Goal: Task Accomplishment & Management: Manage account settings

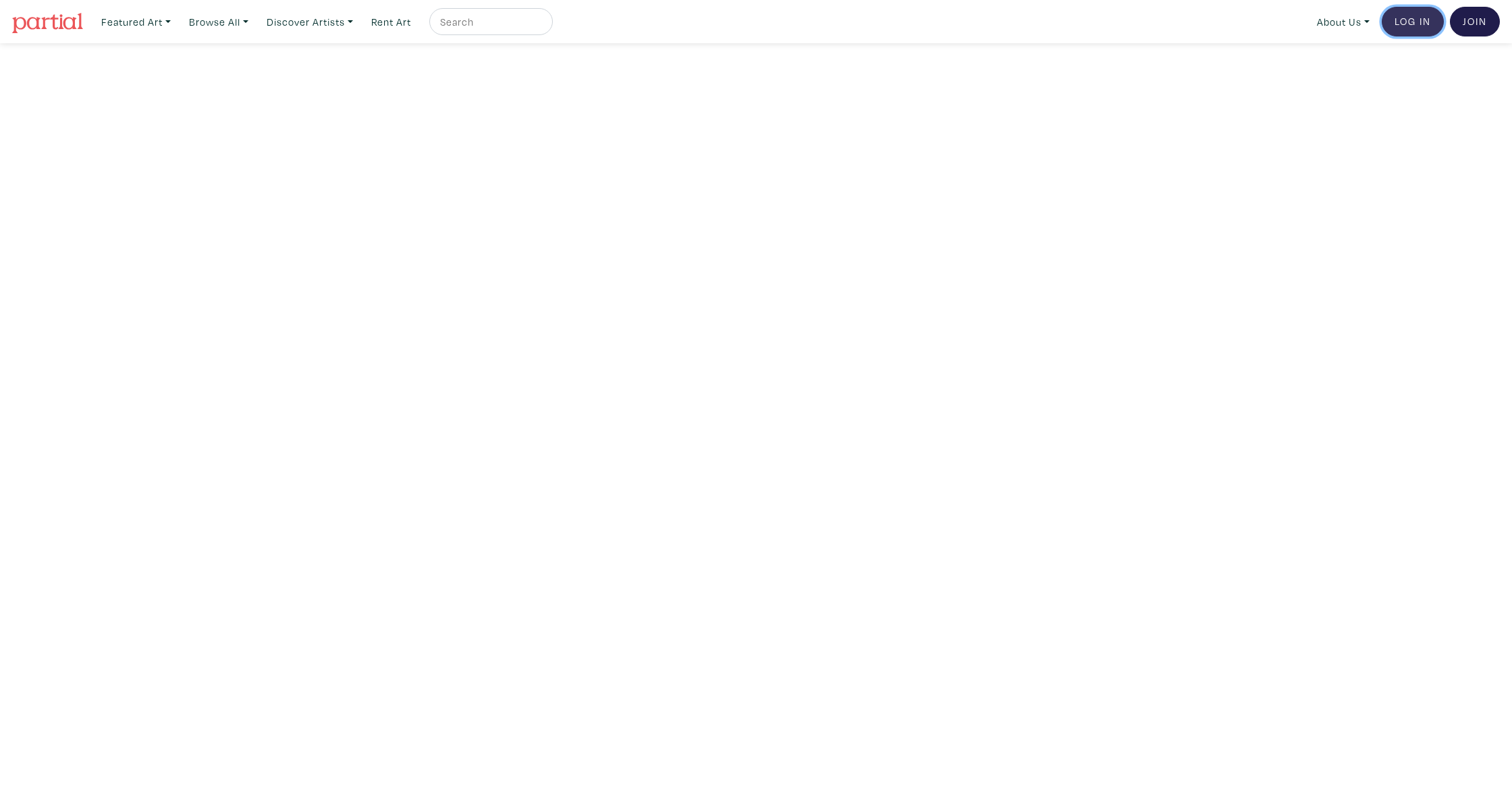
click at [1395, 20] on link "Log In" at bounding box center [1413, 21] width 62 height 30
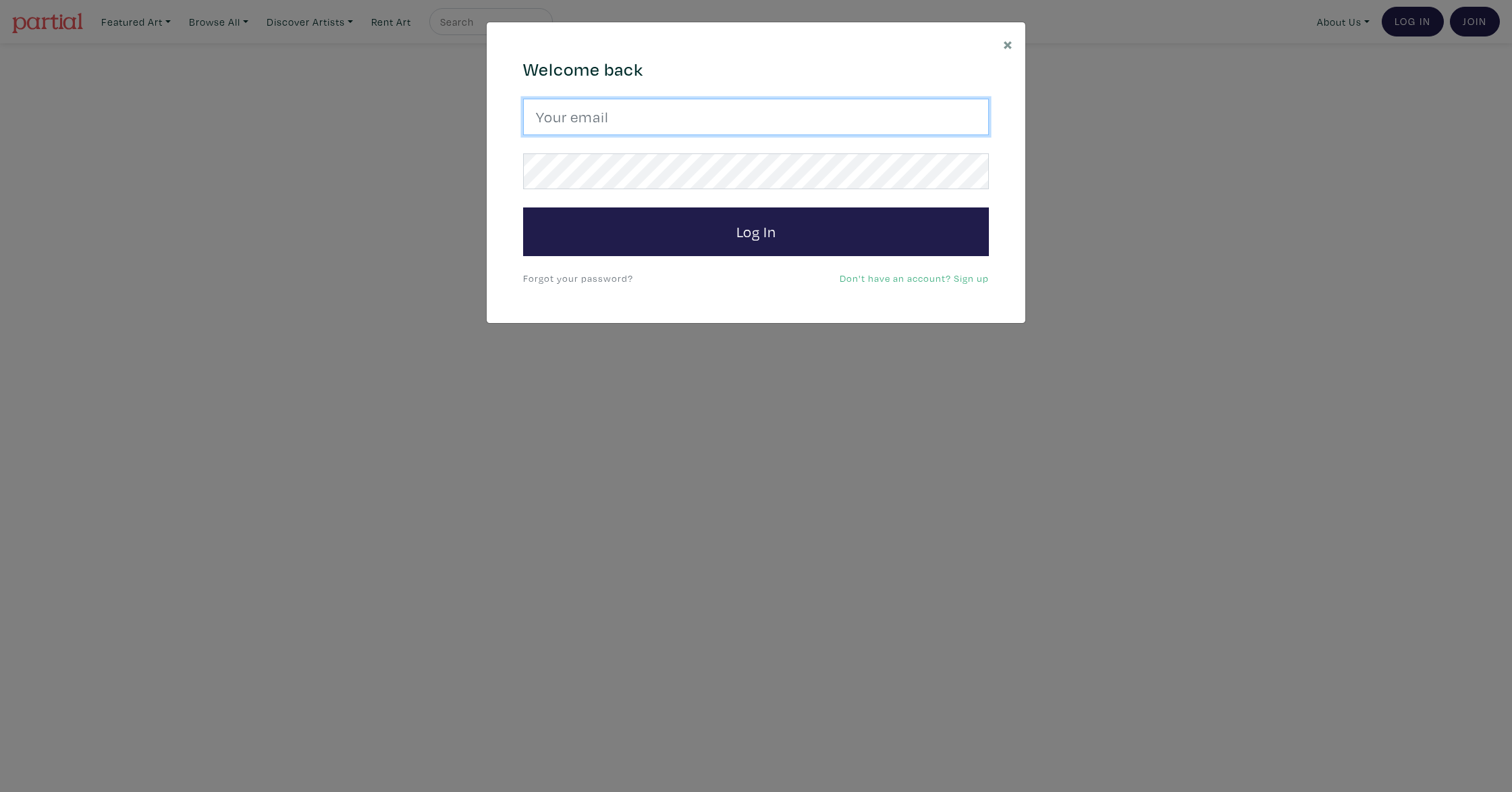
type input "jasonzanteart@gmail.com"
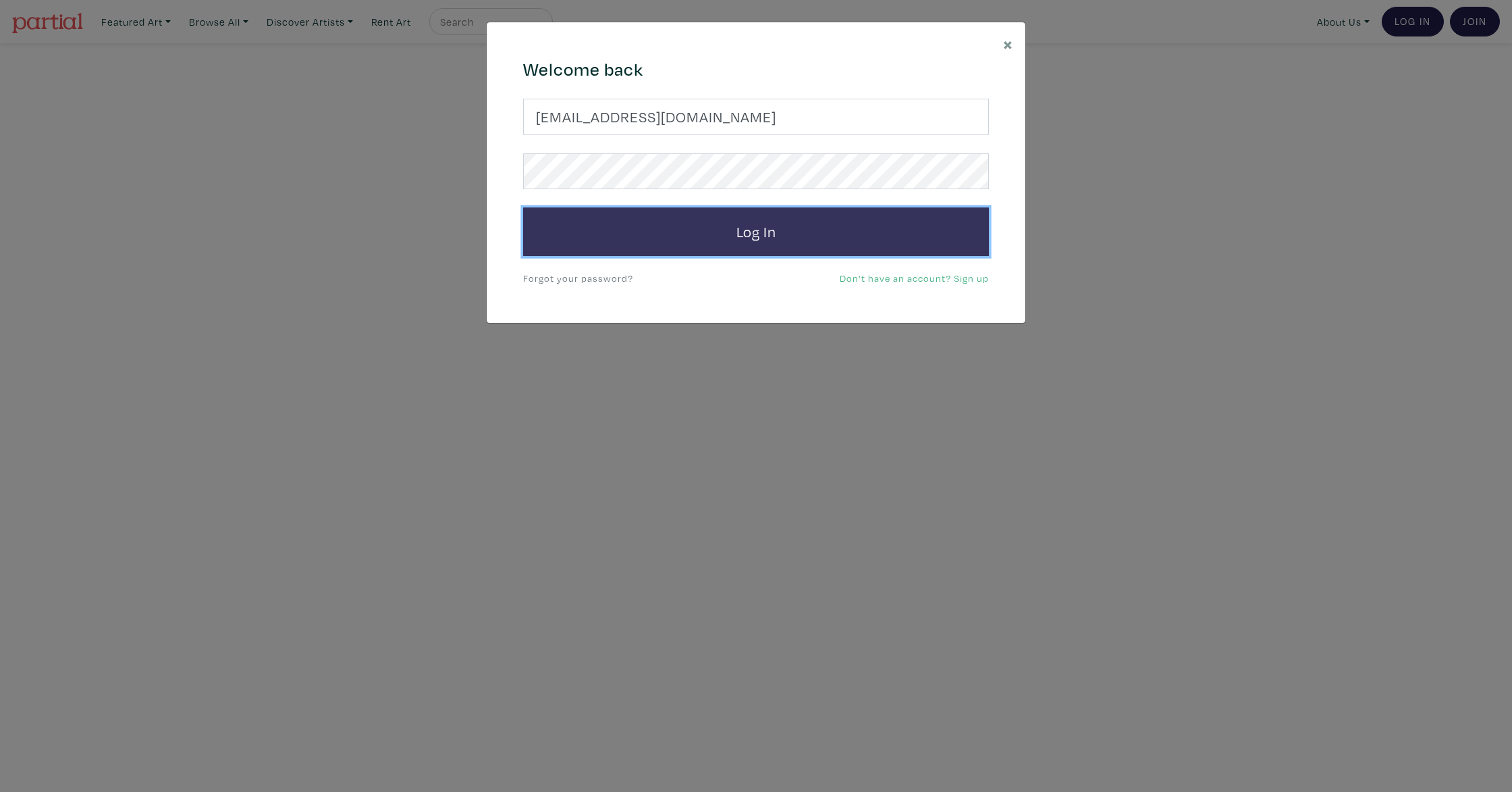
click at [728, 233] on button "Log In" at bounding box center [756, 232] width 466 height 49
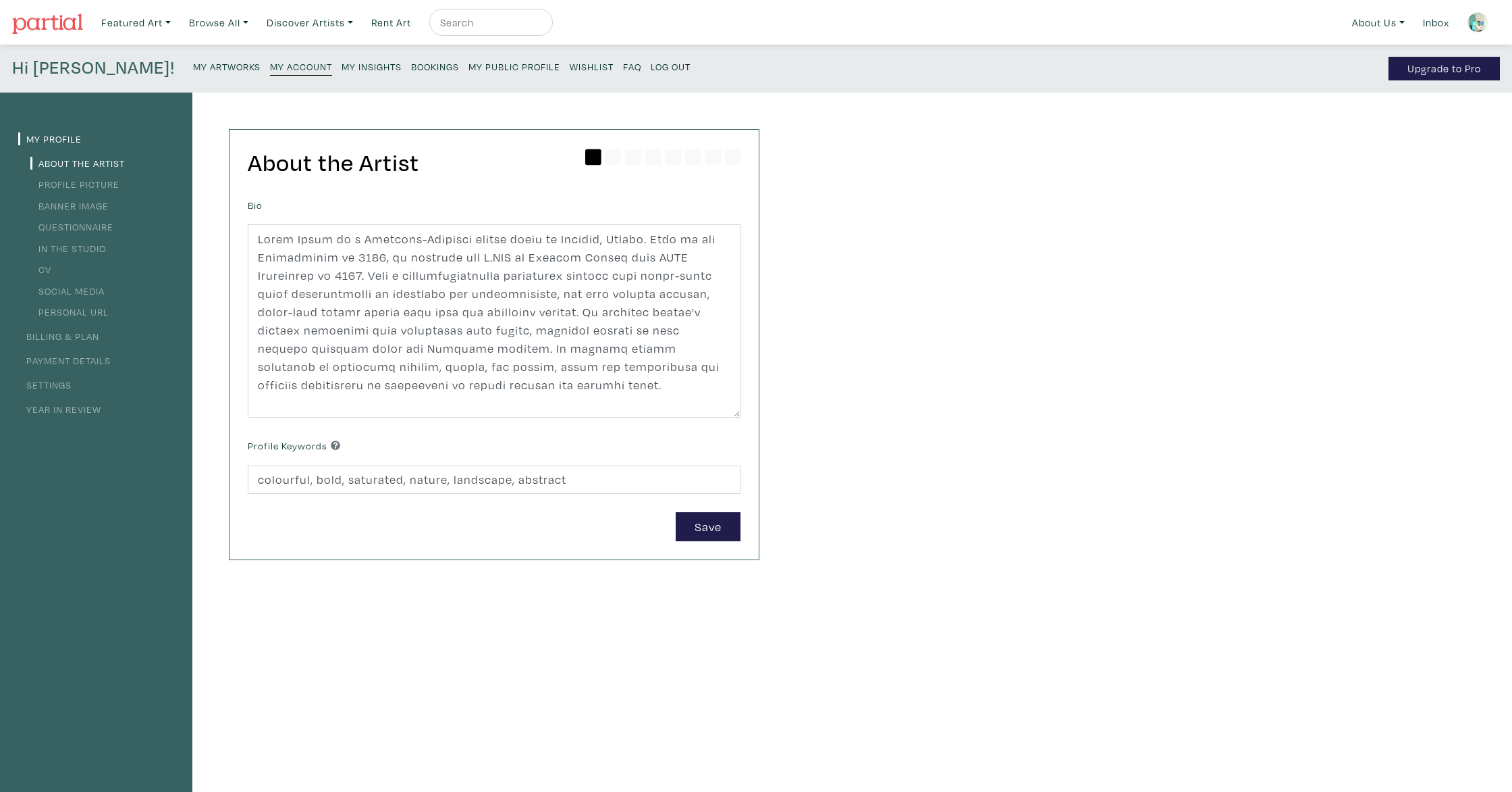
click at [193, 64] on small "My Artworks" at bounding box center [226, 67] width 67 height 13
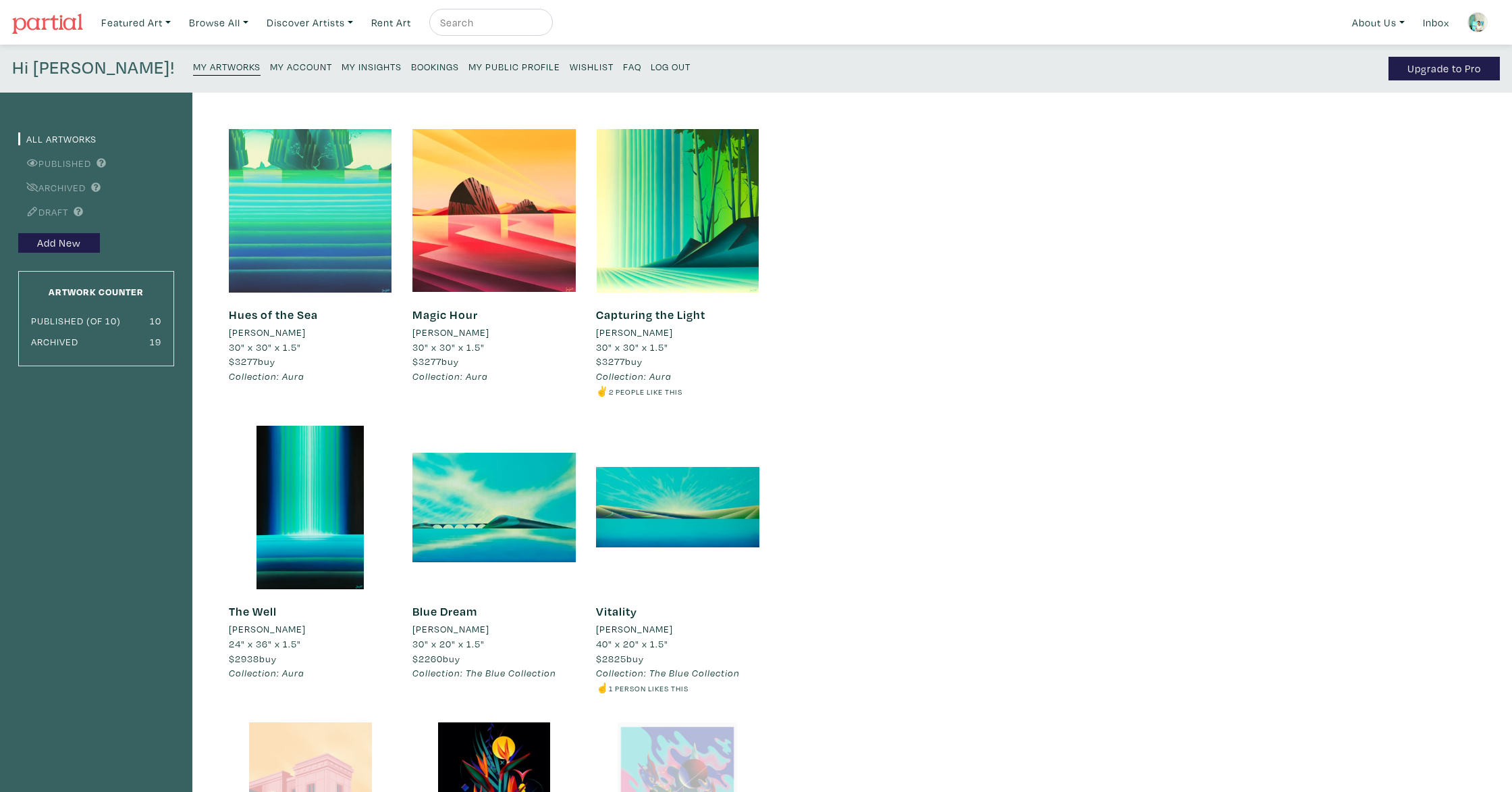
click at [337, 235] on div at bounding box center [311, 211] width 164 height 164
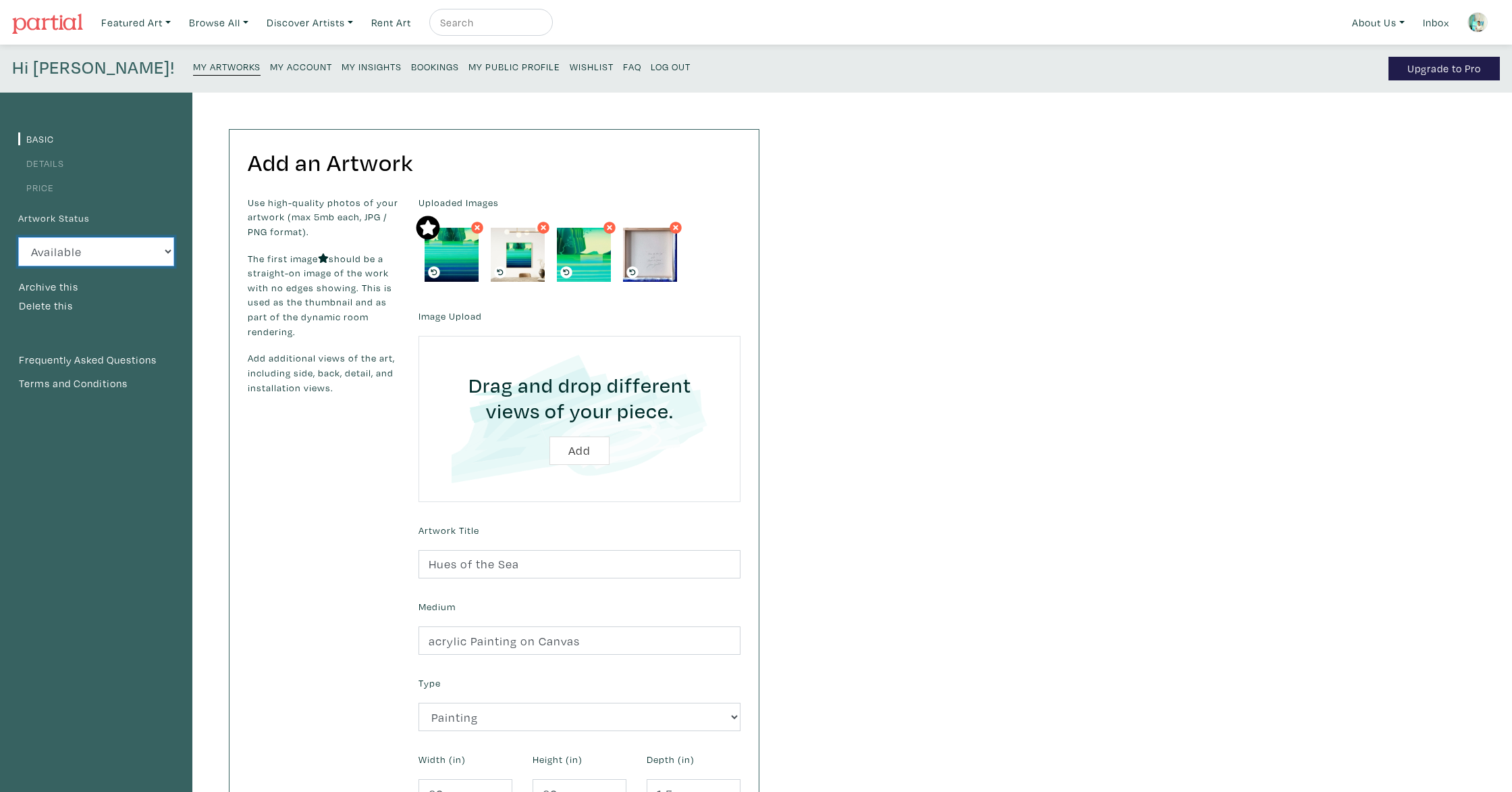
click at [76, 255] on select "Available Sold Rented Unavailable (other reason)" at bounding box center [96, 252] width 156 height 29
click at [53, 249] on select "Available Sold Rented Unavailable (other reason)" at bounding box center [96, 252] width 156 height 29
click at [51, 285] on button "Archive this" at bounding box center [48, 287] width 60 height 18
click at [152, 247] on select "Available Sold Rented Unavailable (other reason)" at bounding box center [96, 252] width 156 height 29
select select "0"
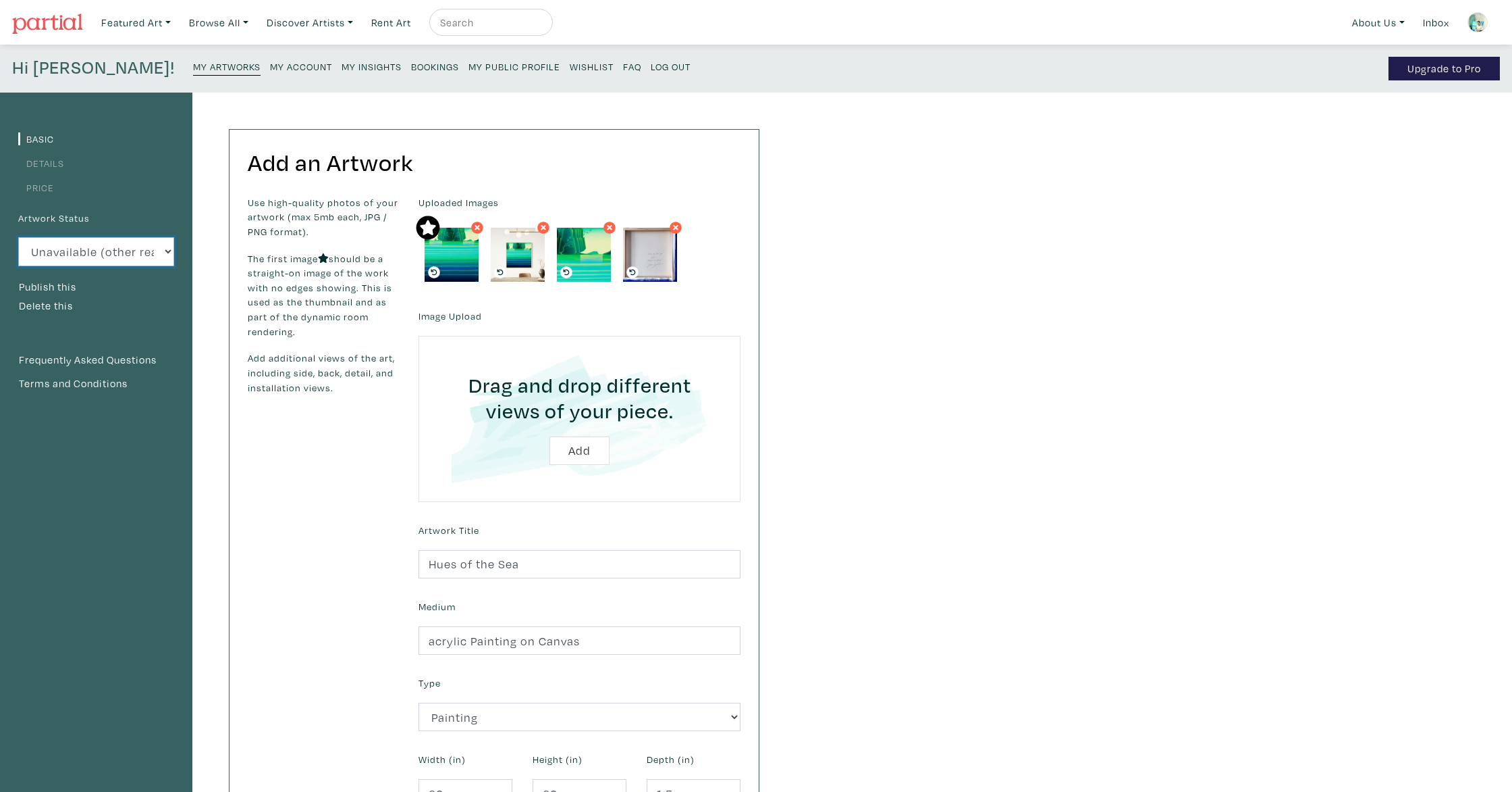
click at [18, 237] on select "Available Sold Rented Unavailable (other reason)" at bounding box center [96, 252] width 156 height 29
click at [193, 60] on link "My Artworks" at bounding box center [226, 66] width 67 height 19
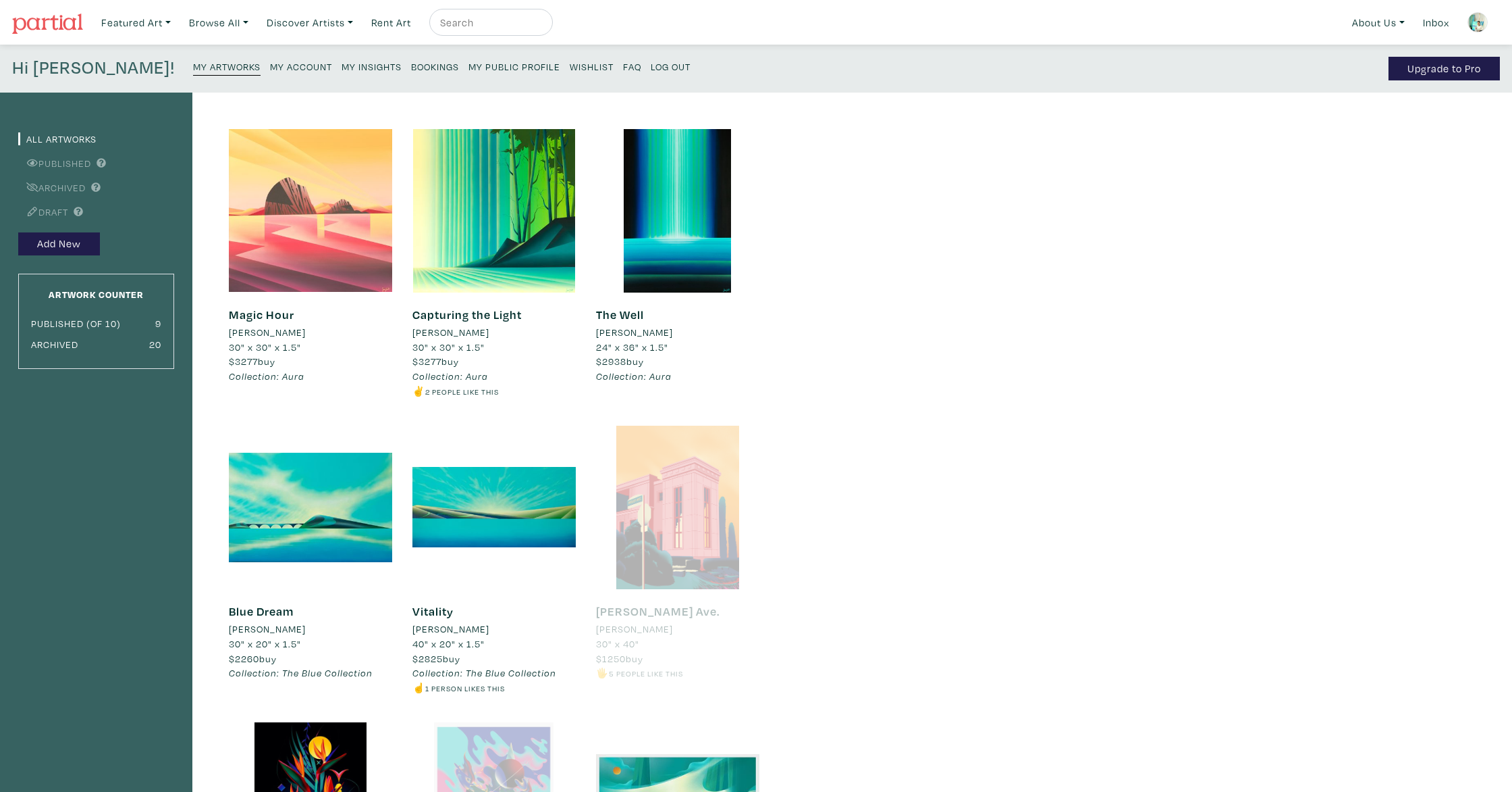
click at [275, 243] on div at bounding box center [311, 211] width 164 height 164
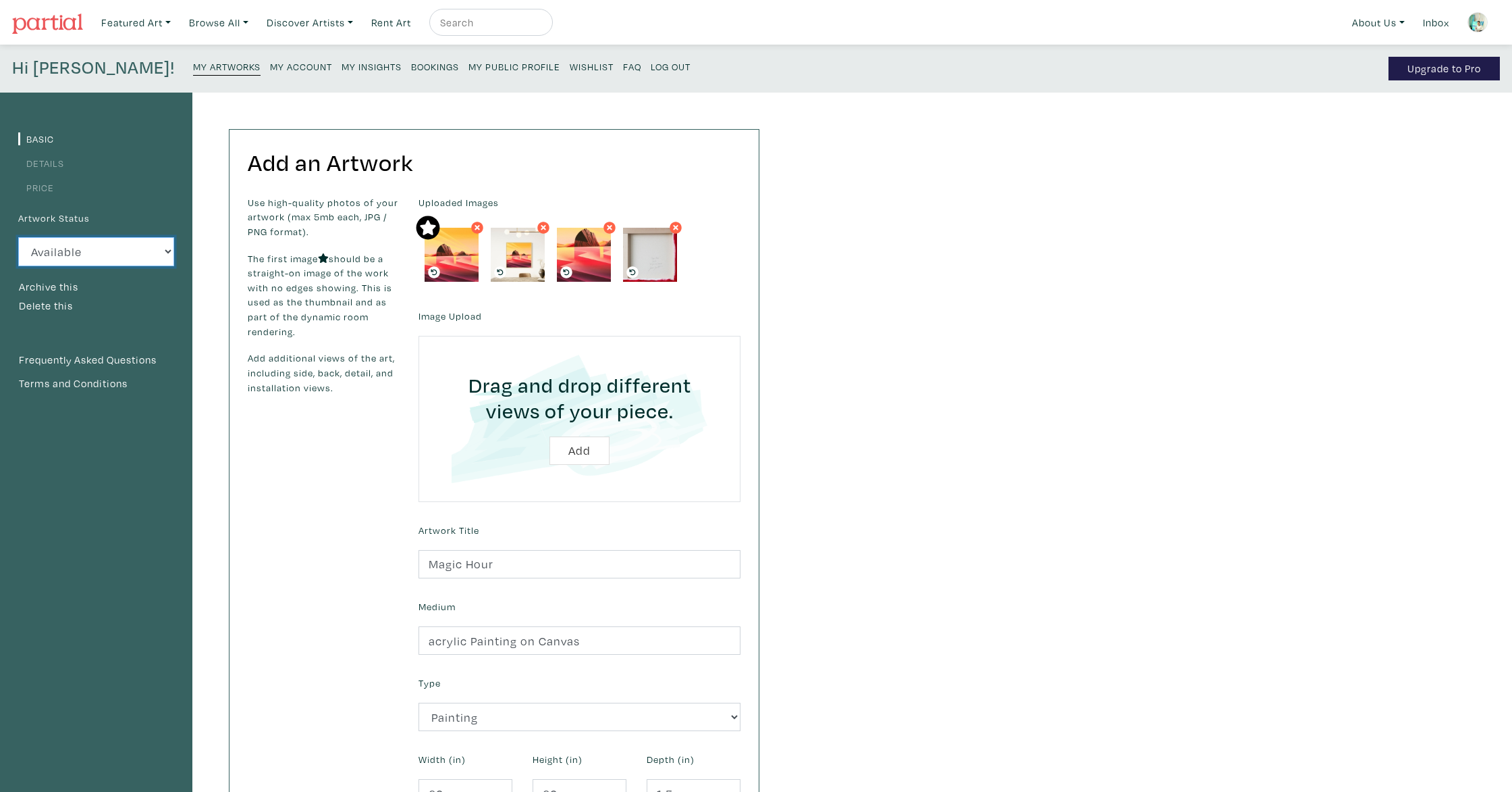
click at [142, 254] on select "Available Sold Rented Unavailable (other reason)" at bounding box center [96, 252] width 156 height 29
select select "0"
click at [18, 237] on select "Available Sold Rented Unavailable (other reason)" at bounding box center [96, 252] width 156 height 29
click at [59, 307] on button "Delete this" at bounding box center [46, 305] width 55 height 18
click at [67, 290] on button "Archive this" at bounding box center [48, 287] width 60 height 18
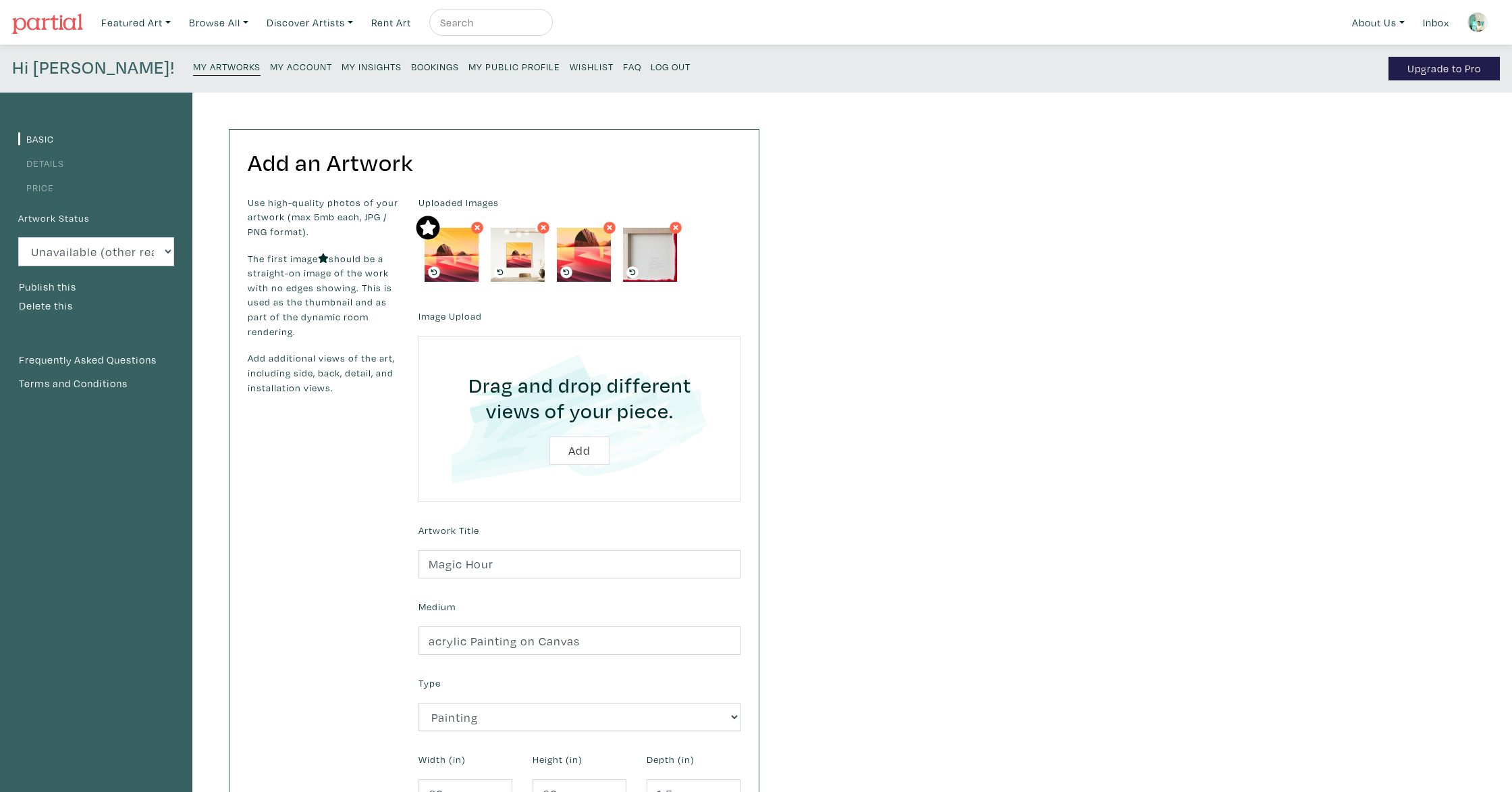
click at [193, 67] on small "My Artworks" at bounding box center [226, 67] width 67 height 13
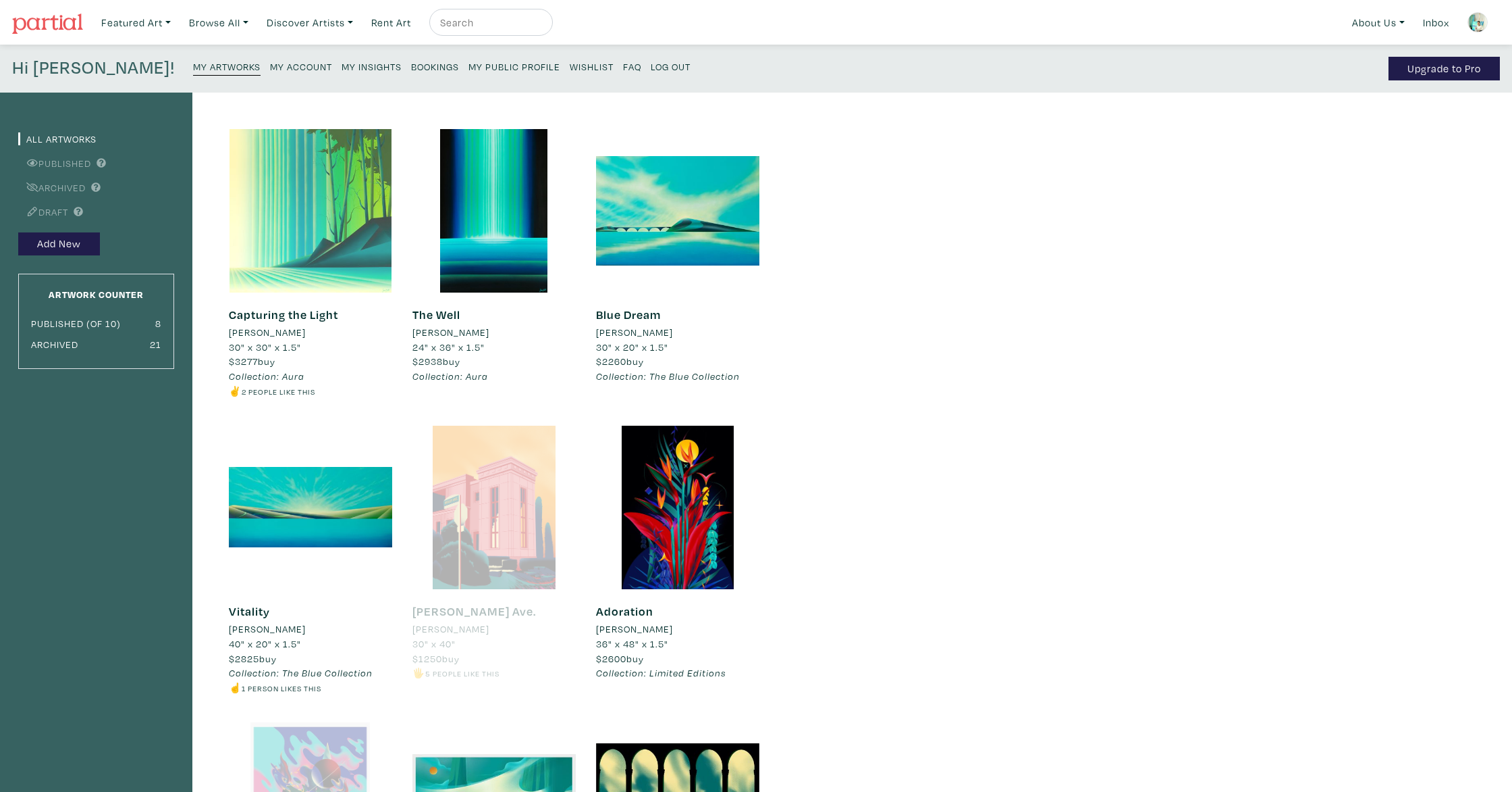
click at [296, 250] on div at bounding box center [311, 211] width 164 height 164
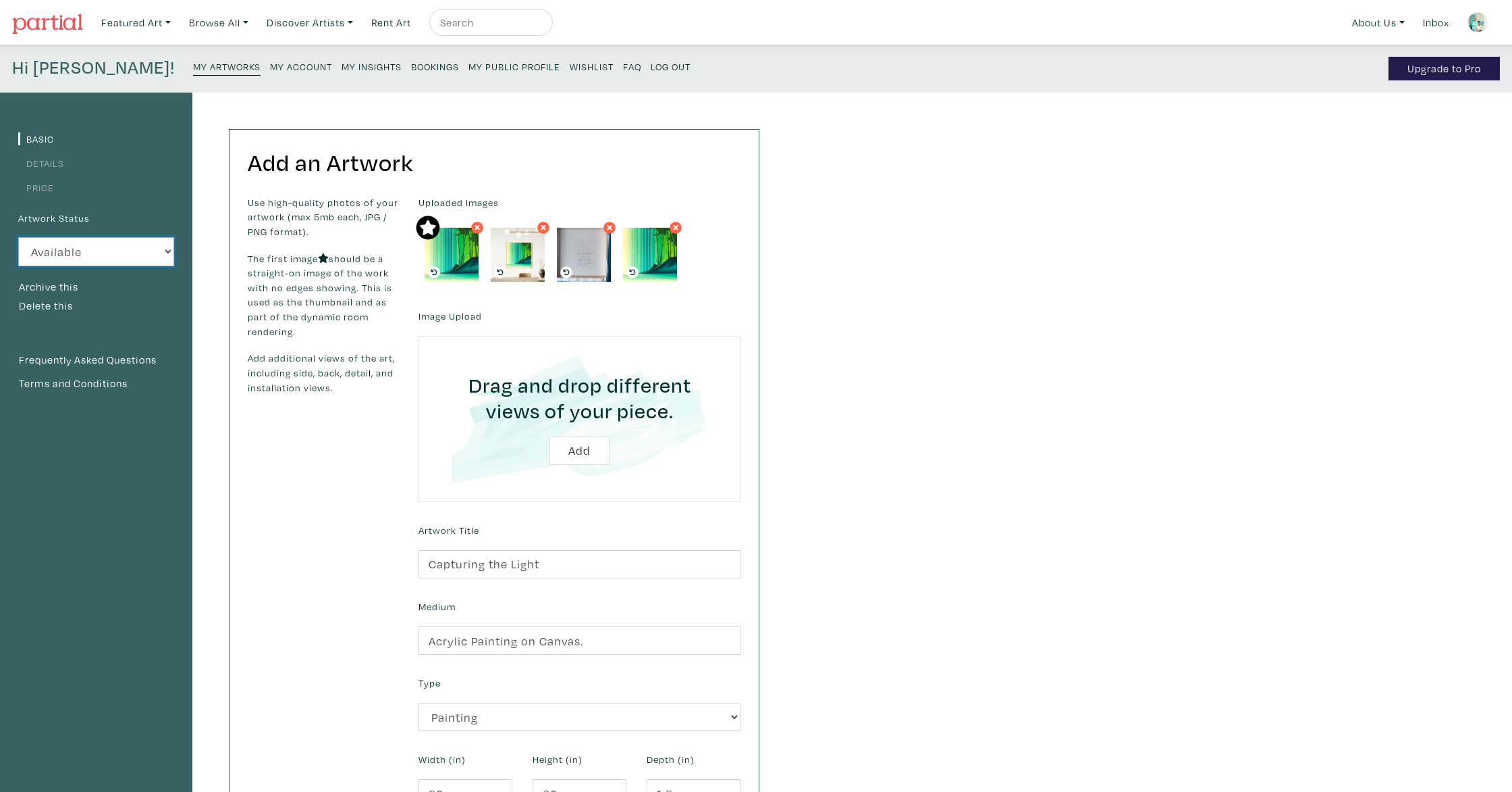
click at [80, 258] on select "Available Sold Rented Unavailable (other reason)" at bounding box center [96, 252] width 156 height 29
select select "0"
click at [18, 237] on select "Available Sold Rented Unavailable (other reason)" at bounding box center [96, 252] width 156 height 29
click at [56, 282] on button "Archive this" at bounding box center [48, 287] width 60 height 18
click at [193, 69] on small "My Artworks" at bounding box center [226, 67] width 67 height 13
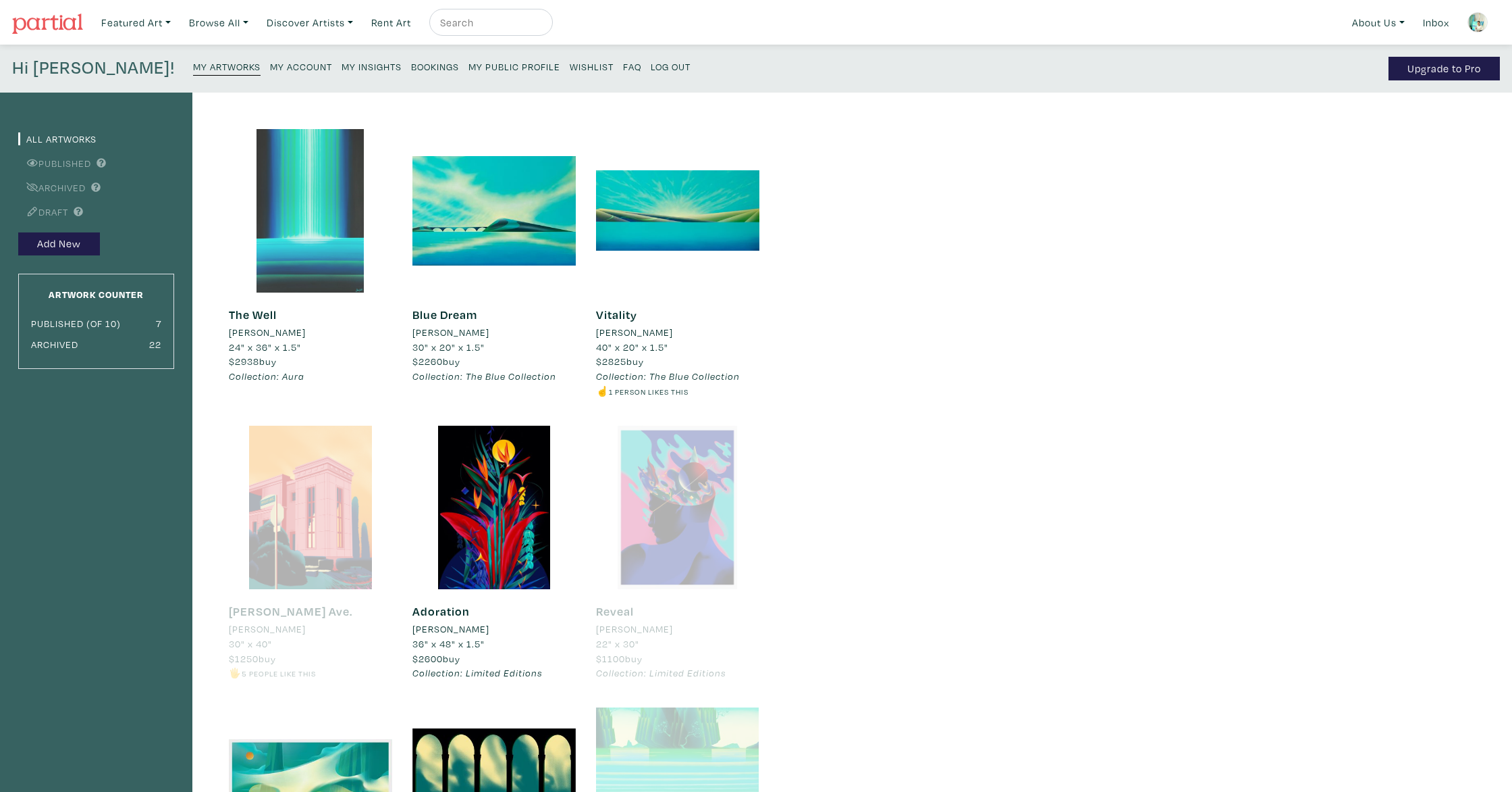
click at [273, 265] on div at bounding box center [311, 211] width 164 height 164
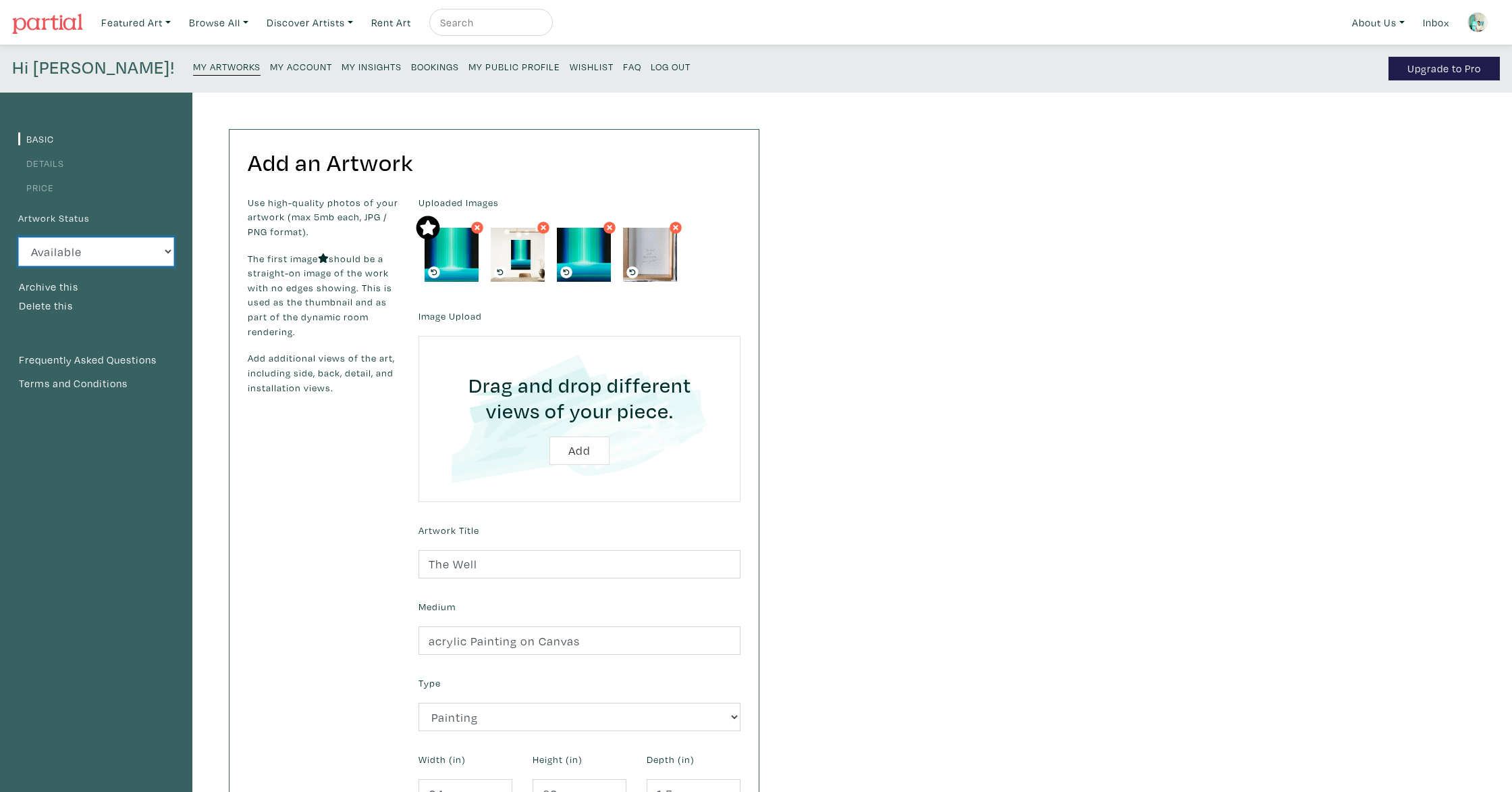
click at [79, 249] on select "Available Sold Rented Unavailable (other reason)" at bounding box center [96, 252] width 156 height 29
select select "0"
click at [18, 237] on select "Available Sold Rented Unavailable (other reason)" at bounding box center [96, 252] width 156 height 29
click at [55, 282] on button "Archive this" at bounding box center [48, 287] width 60 height 18
click at [193, 60] on link "My Artworks" at bounding box center [226, 66] width 67 height 19
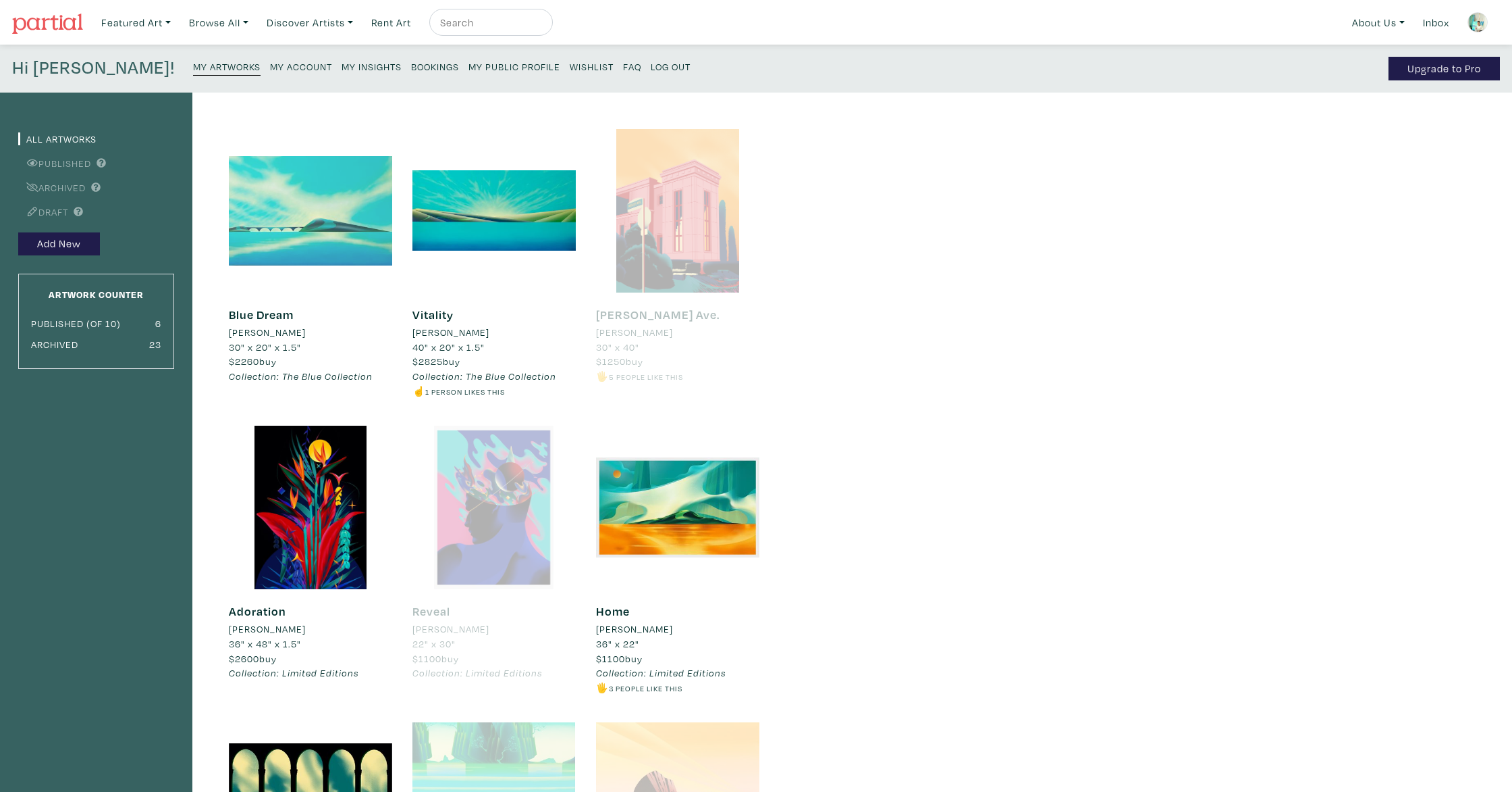
click at [348, 218] on div at bounding box center [311, 211] width 164 height 164
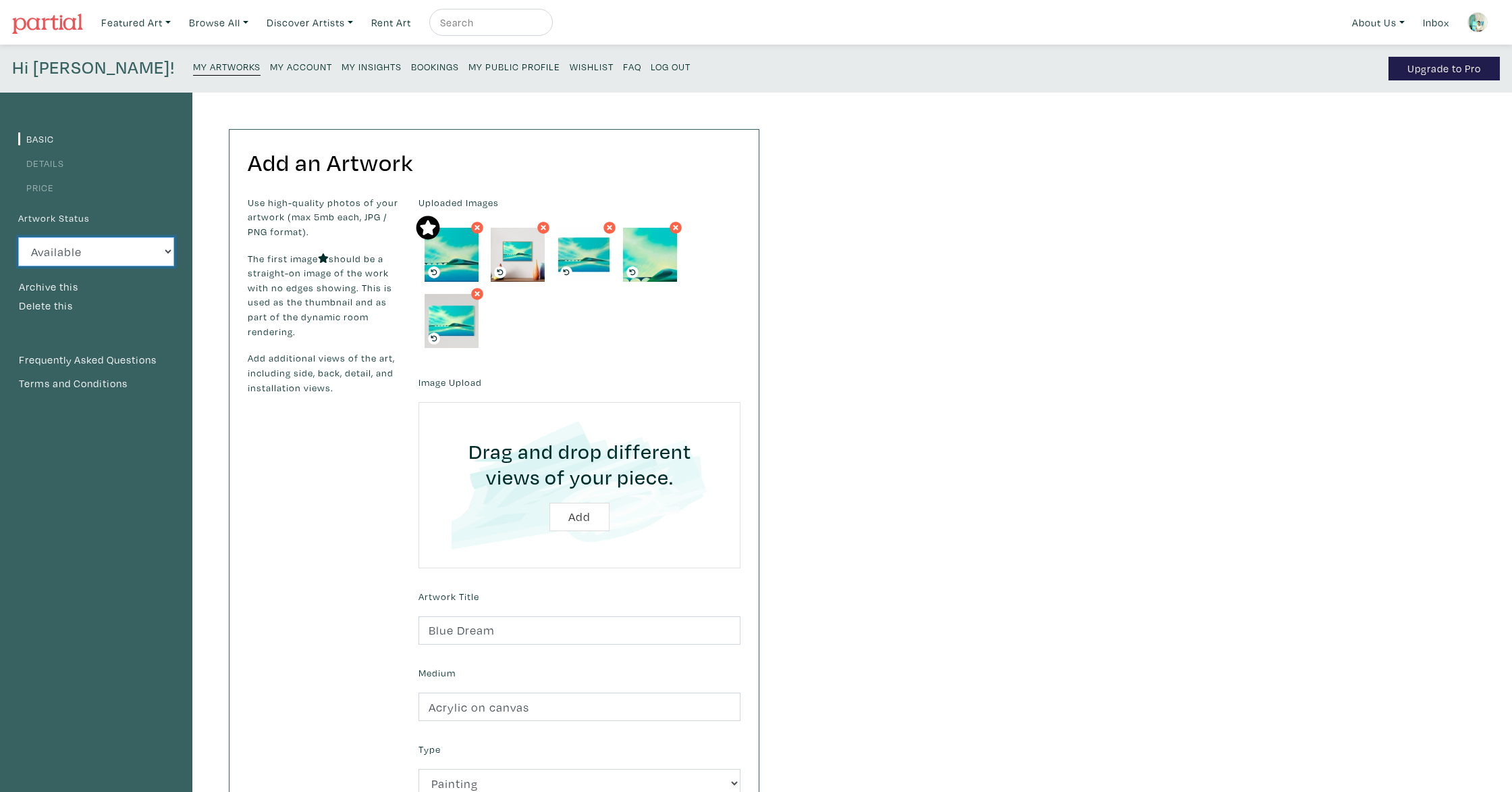
click at [135, 246] on select "Available Sold Rented Unavailable (other reason)" at bounding box center [96, 252] width 156 height 29
select select "0"
click at [18, 237] on select "Available Sold Rented Unavailable (other reason)" at bounding box center [96, 252] width 156 height 29
click at [61, 287] on button "Archive this" at bounding box center [48, 287] width 60 height 18
click at [193, 59] on link "My Artworks" at bounding box center [226, 66] width 67 height 19
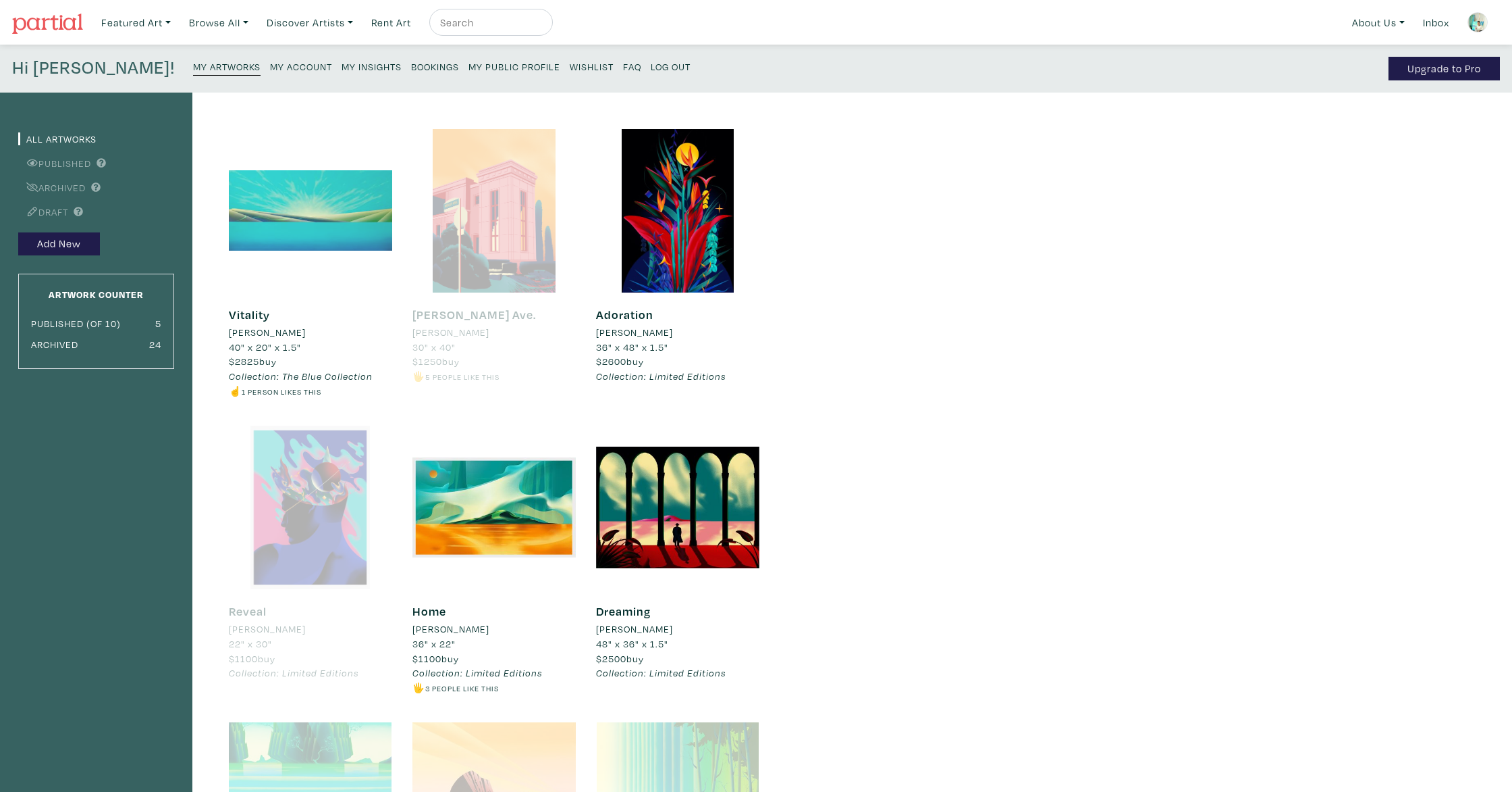
click at [315, 227] on div at bounding box center [311, 211] width 164 height 164
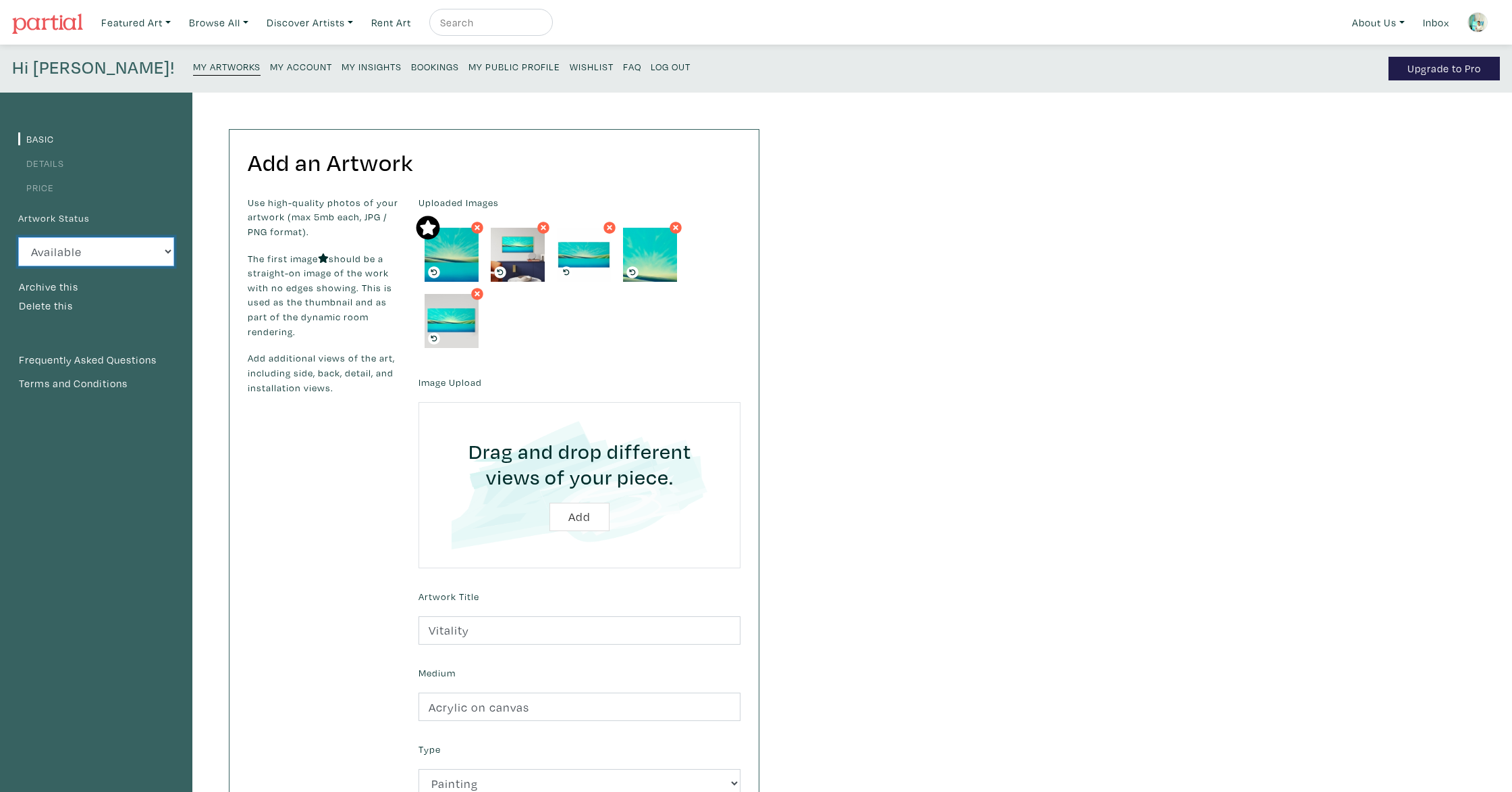
click at [96, 257] on select "Available Sold Rented Unavailable (other reason)" at bounding box center [96, 252] width 156 height 29
select select "0"
click at [18, 237] on select "Available Sold Rented Unavailable (other reason)" at bounding box center [96, 252] width 156 height 29
click at [59, 285] on button "Archive this" at bounding box center [48, 287] width 60 height 18
click at [193, 66] on small "My Artworks" at bounding box center [226, 67] width 67 height 13
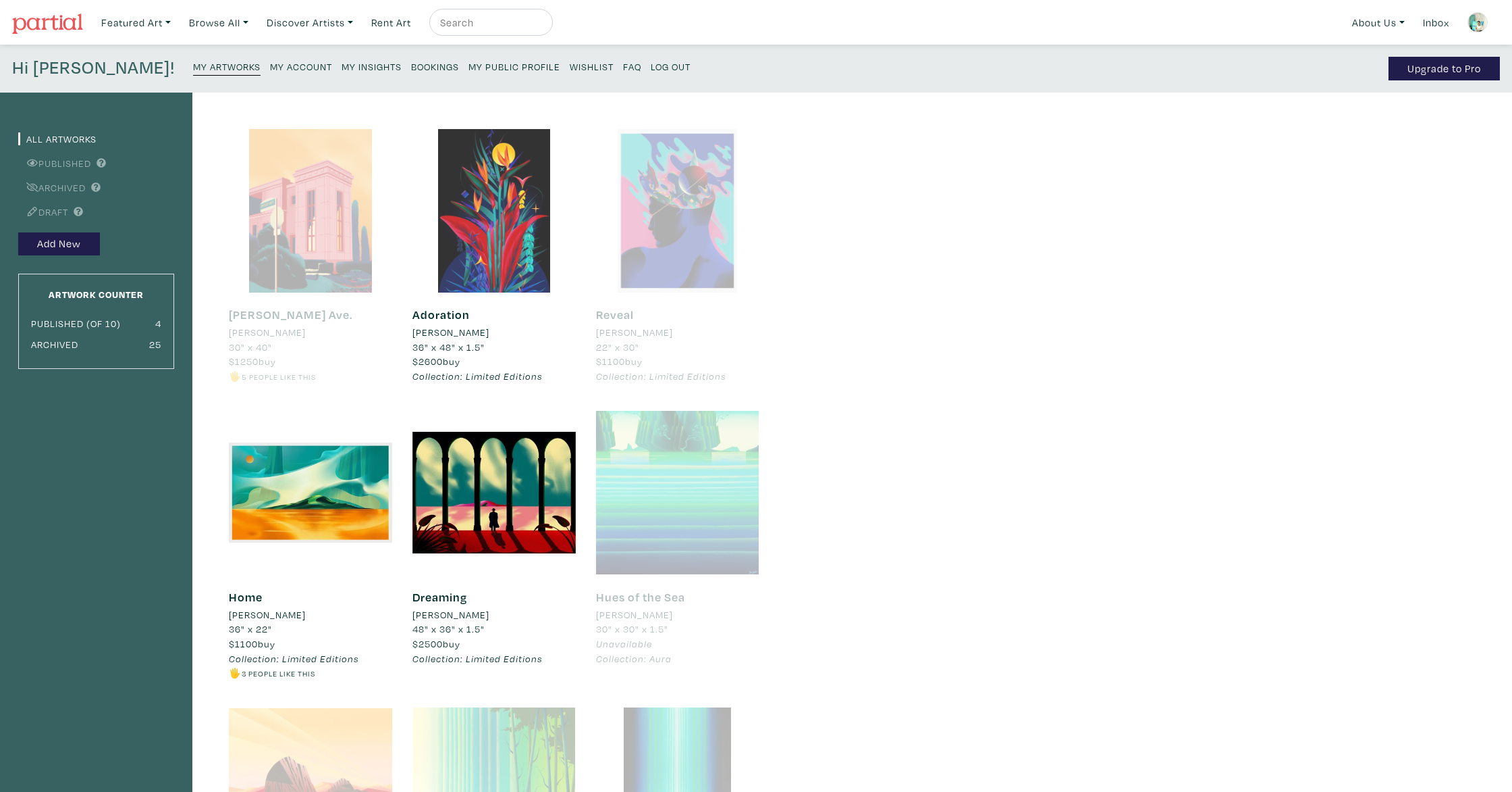
click at [480, 266] on div at bounding box center [494, 211] width 164 height 164
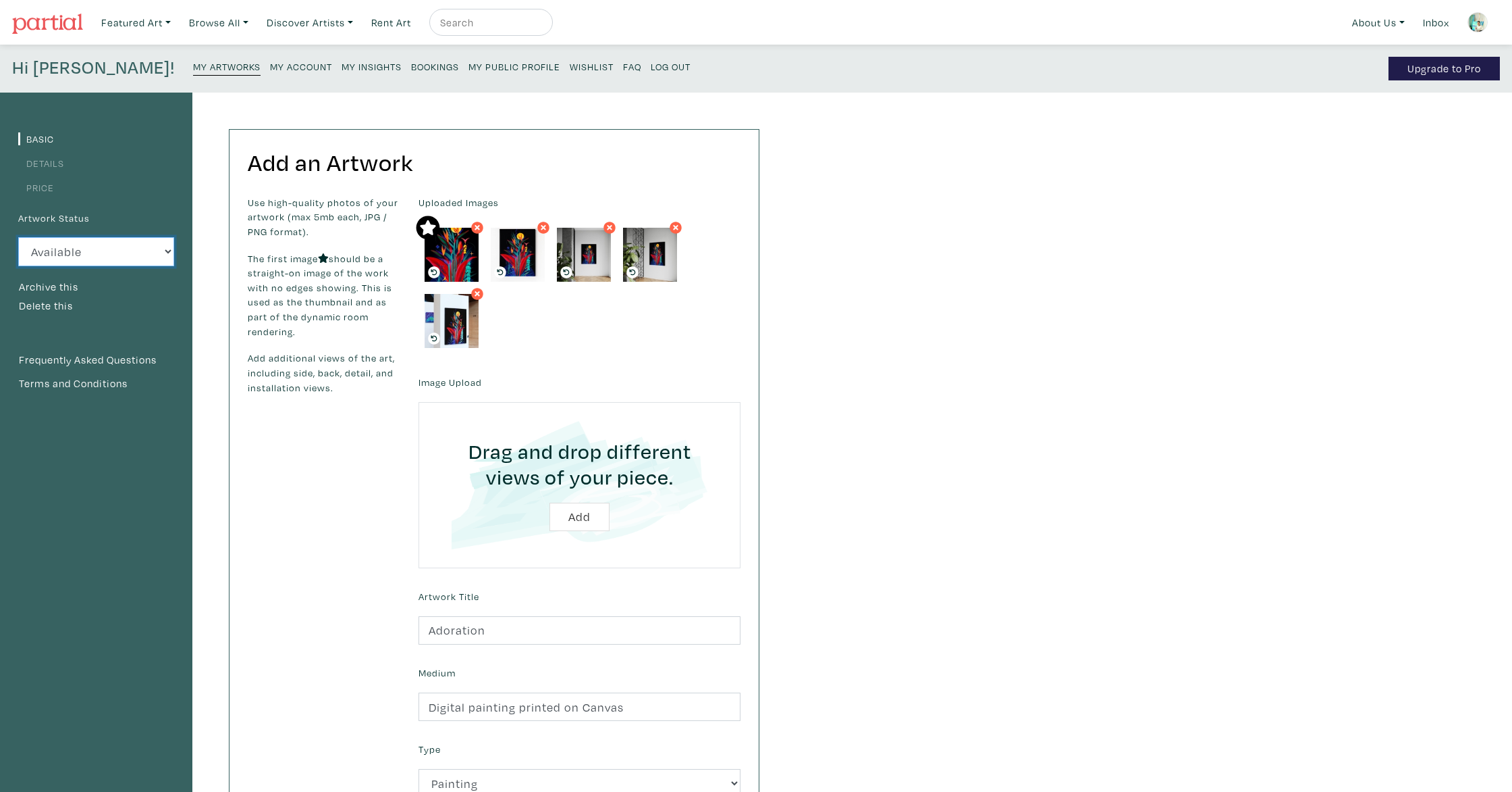
click at [121, 250] on select "Available Sold Rented Unavailable (other reason)" at bounding box center [96, 252] width 156 height 29
select select "0"
click at [18, 237] on select "Available Sold Rented Unavailable (other reason)" at bounding box center [96, 252] width 156 height 29
click at [59, 285] on button "Archive this" at bounding box center [48, 287] width 60 height 18
click at [193, 67] on small "My Artworks" at bounding box center [226, 67] width 67 height 13
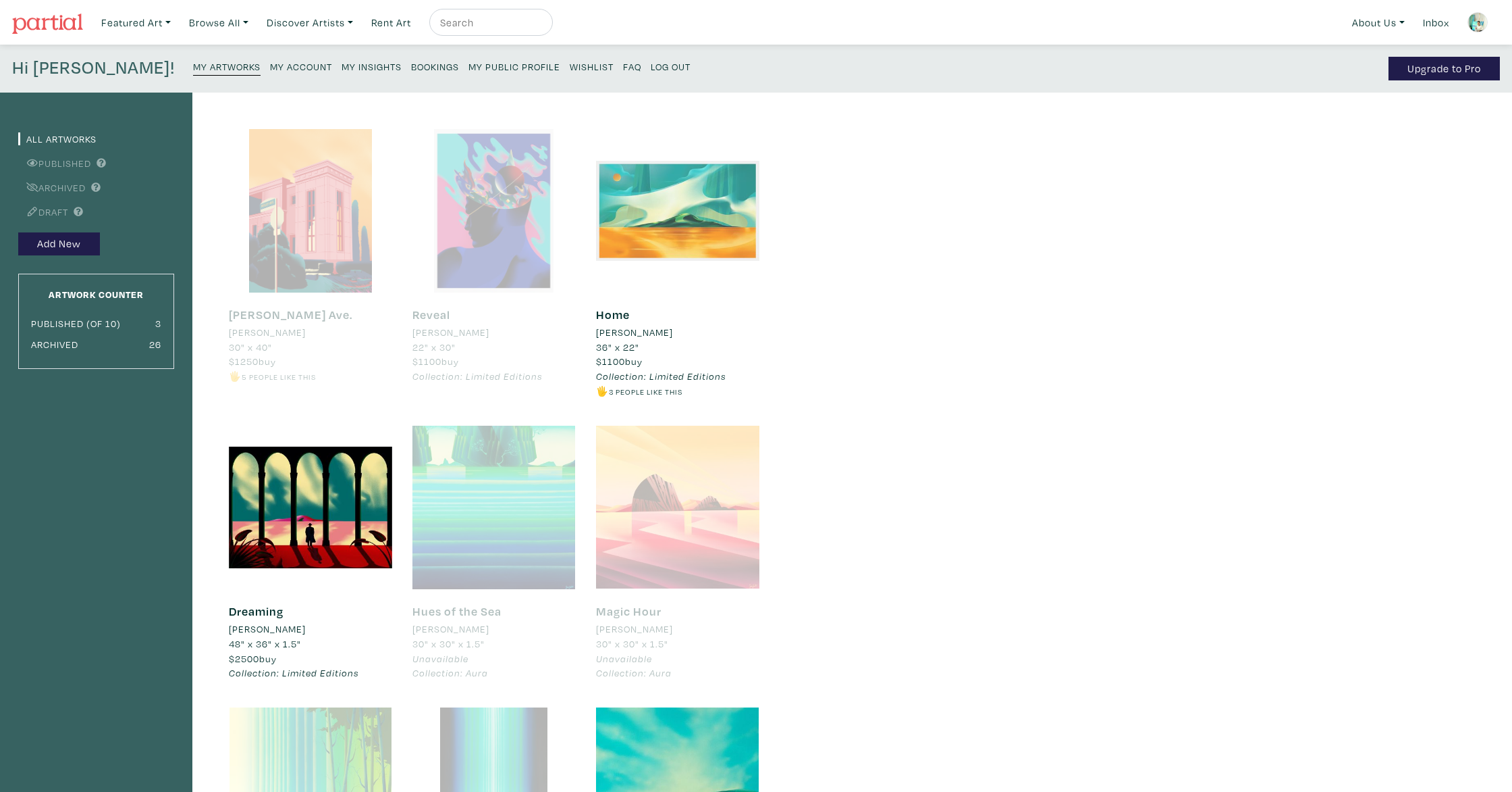
click at [684, 239] on div at bounding box center [678, 211] width 164 height 164
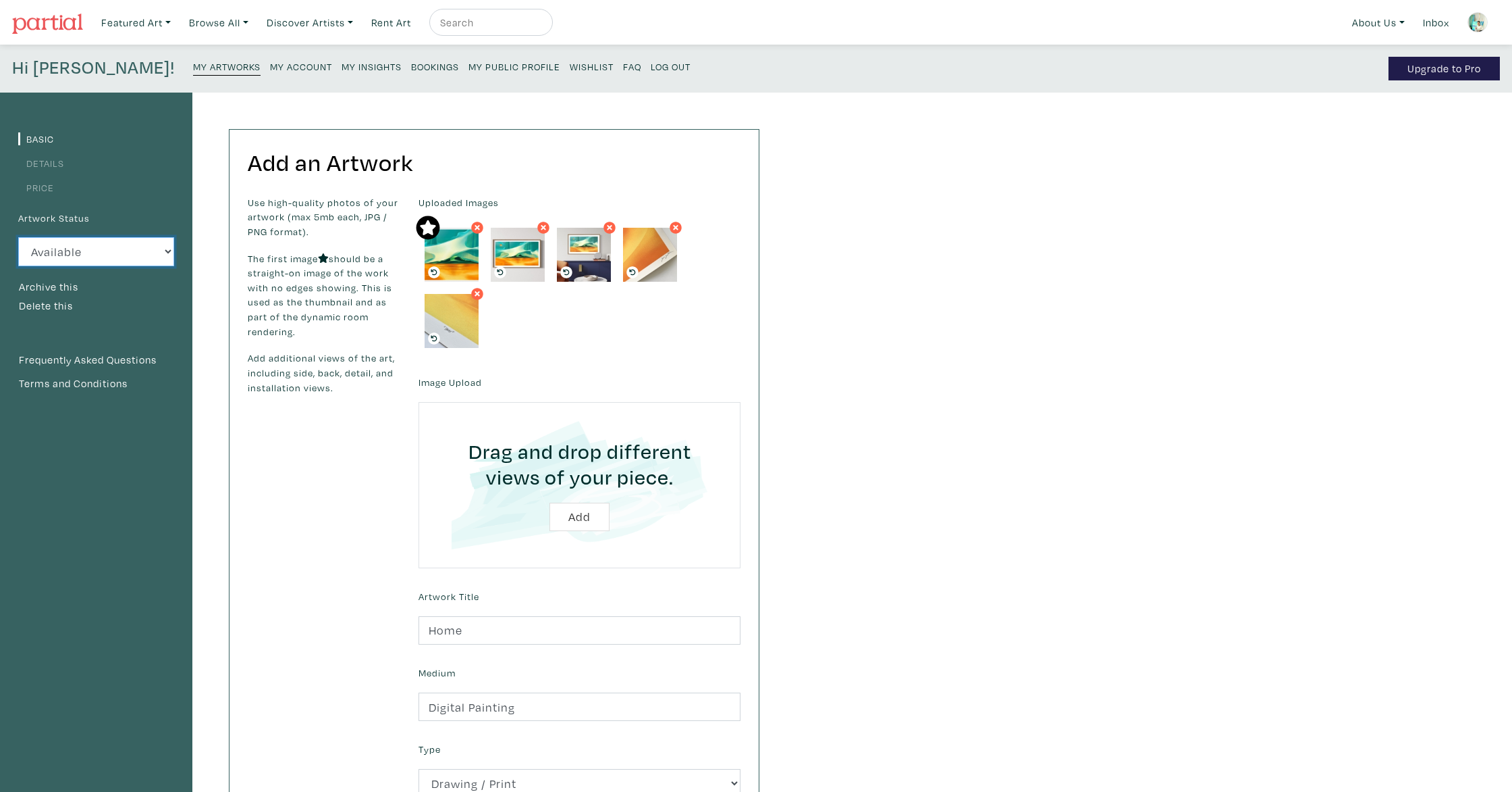
click at [124, 245] on select "Available Sold Rented Unavailable (other reason)" at bounding box center [96, 252] width 156 height 29
select select "0"
click at [18, 237] on select "Available Sold Rented Unavailable (other reason)" at bounding box center [96, 252] width 156 height 29
click at [57, 285] on button "Archive this" at bounding box center [48, 287] width 60 height 18
click at [193, 57] on link "My Artworks" at bounding box center [226, 66] width 67 height 19
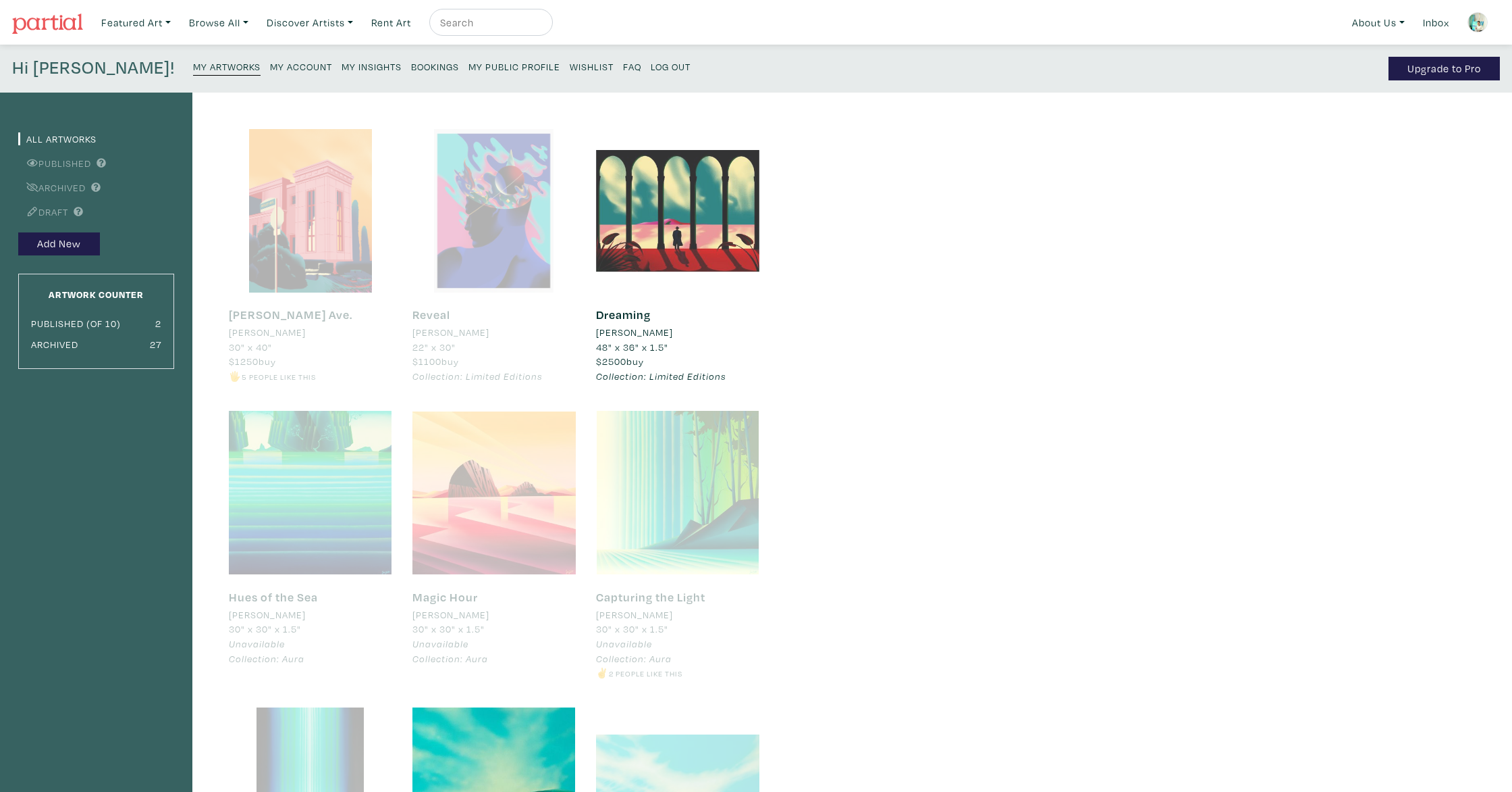
click at [676, 248] on div at bounding box center [678, 211] width 164 height 164
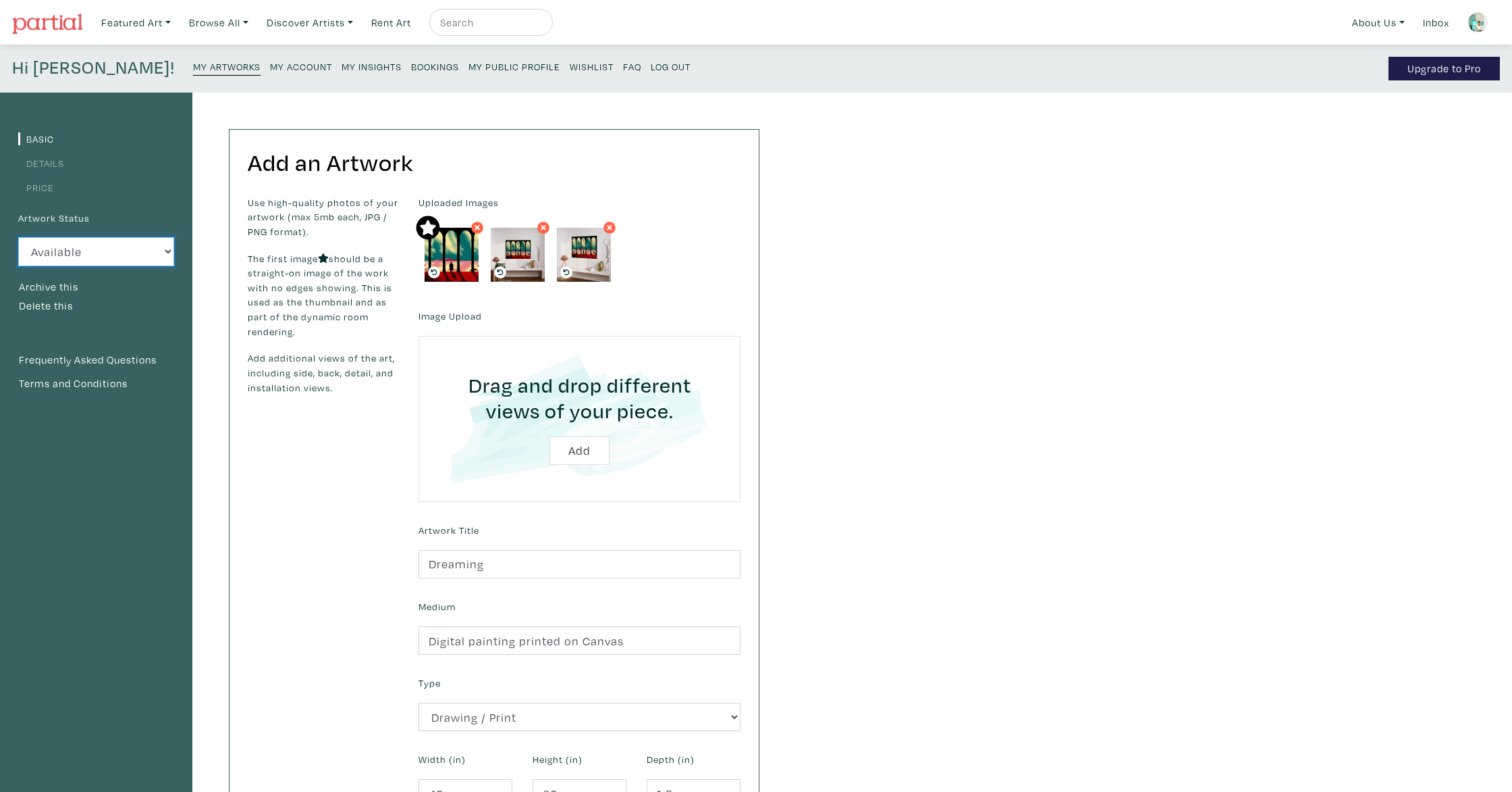
click at [80, 253] on select "Available Sold Rented Unavailable (other reason)" at bounding box center [96, 252] width 156 height 29
select select "0"
click at [18, 237] on select "Available Sold Rented Unavailable (other reason)" at bounding box center [96, 252] width 156 height 29
click at [54, 288] on button "Archive this" at bounding box center [48, 287] width 60 height 18
click at [193, 70] on small "My Artworks" at bounding box center [226, 67] width 67 height 13
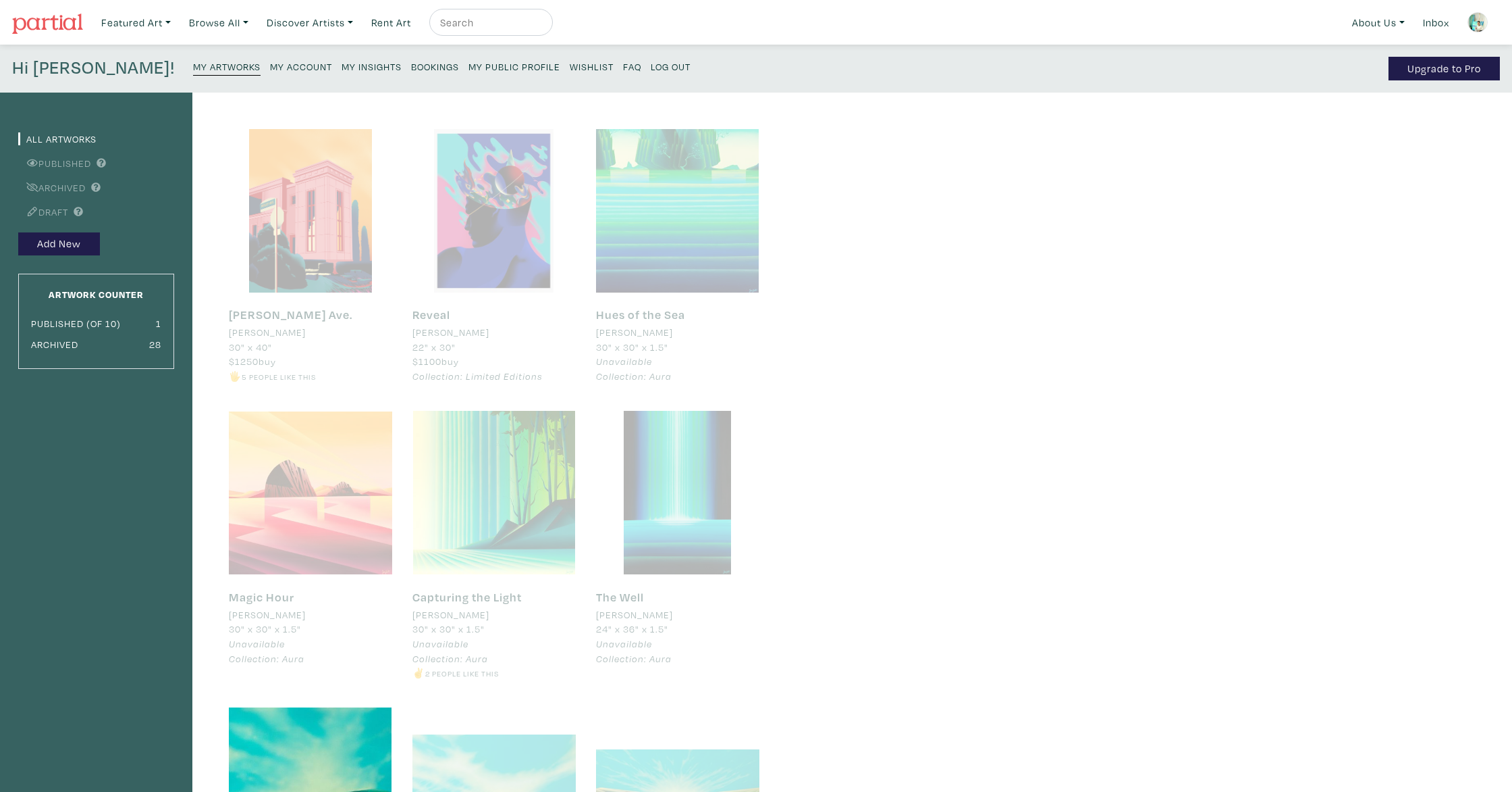
click at [270, 65] on small "My Account" at bounding box center [301, 67] width 62 height 13
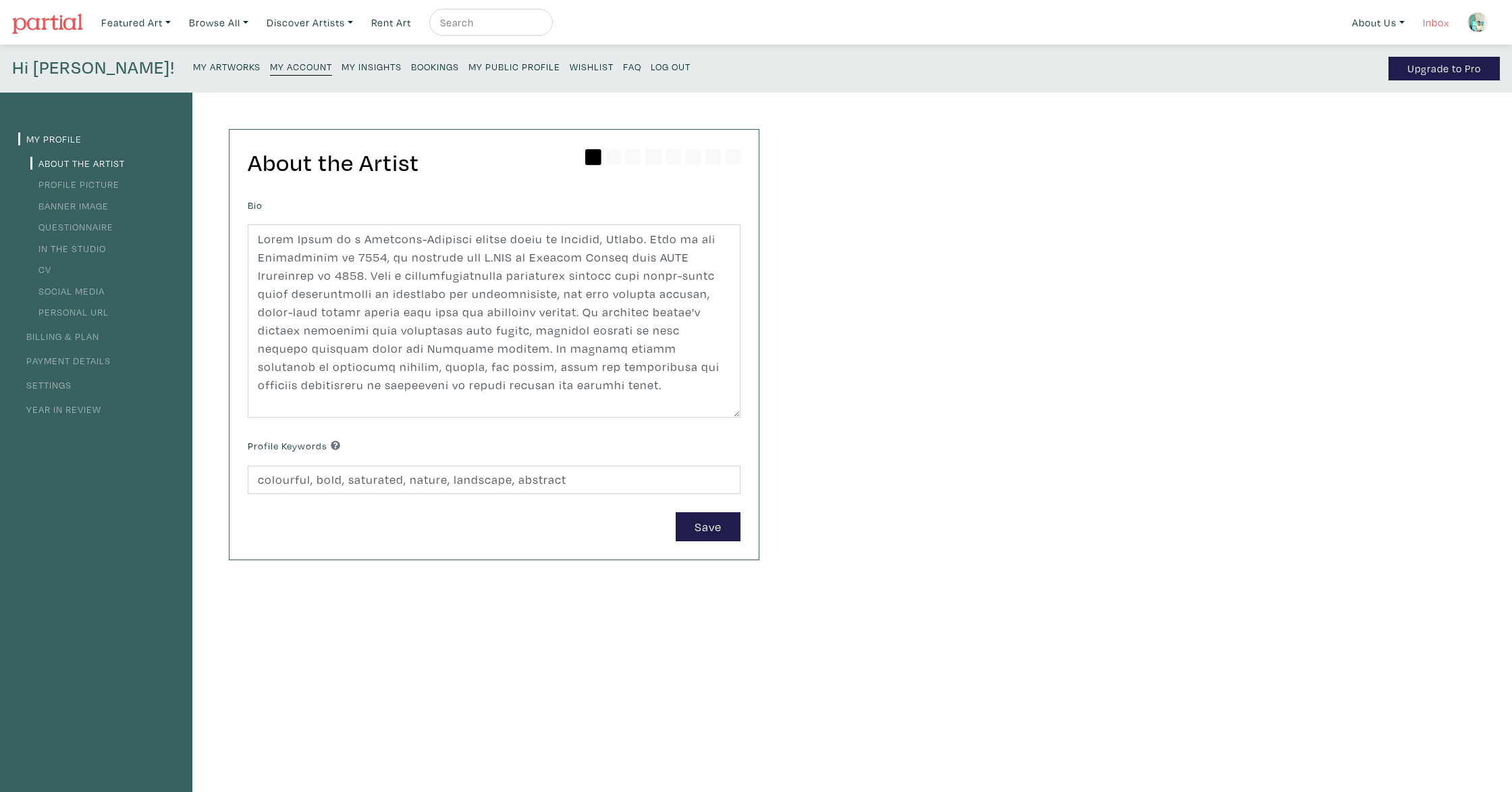
click at [1436, 22] on link "Inbox" at bounding box center [1436, 22] width 38 height 28
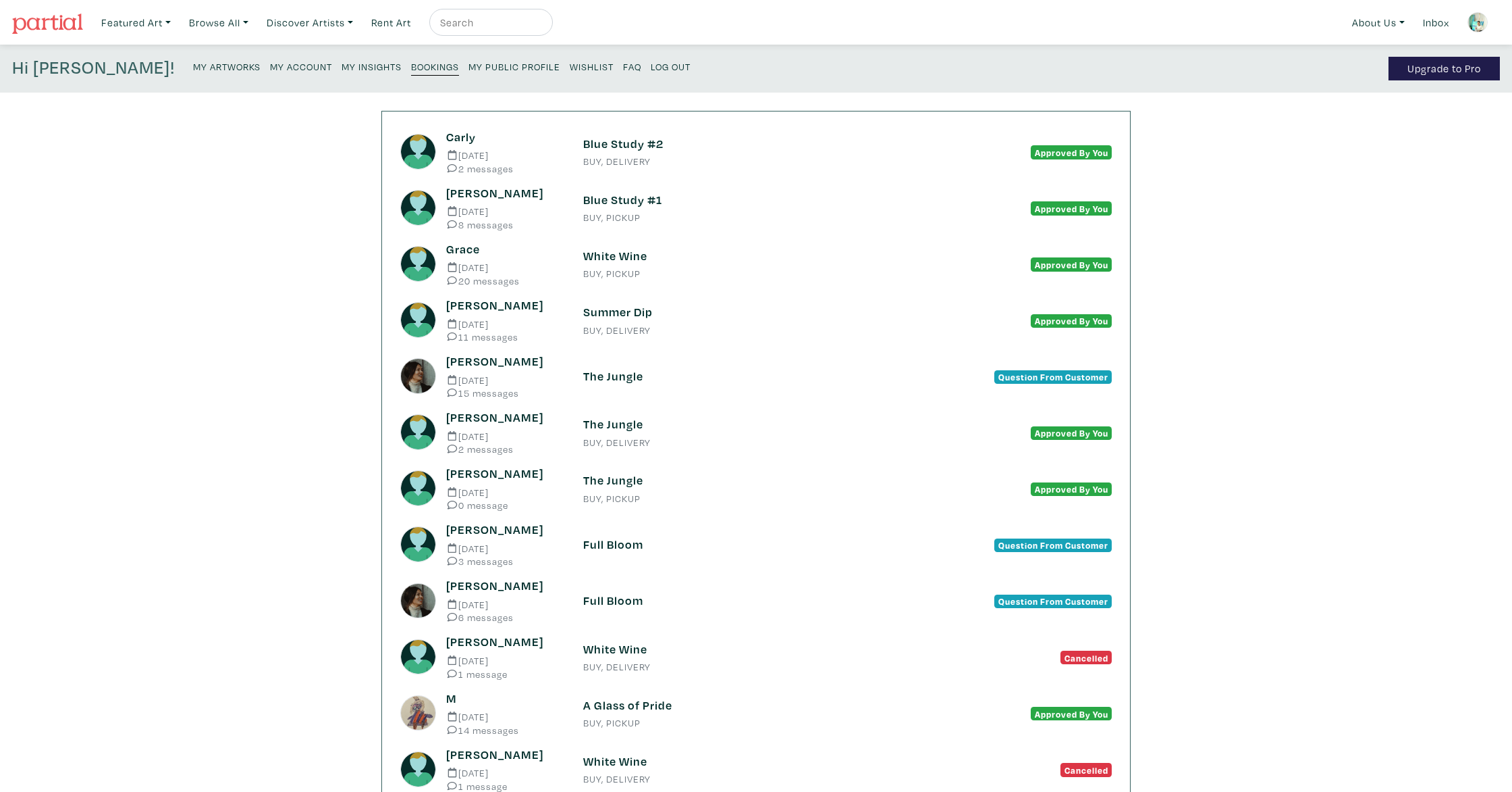
click at [1042, 147] on span "Approved By You" at bounding box center [1071, 152] width 81 height 14
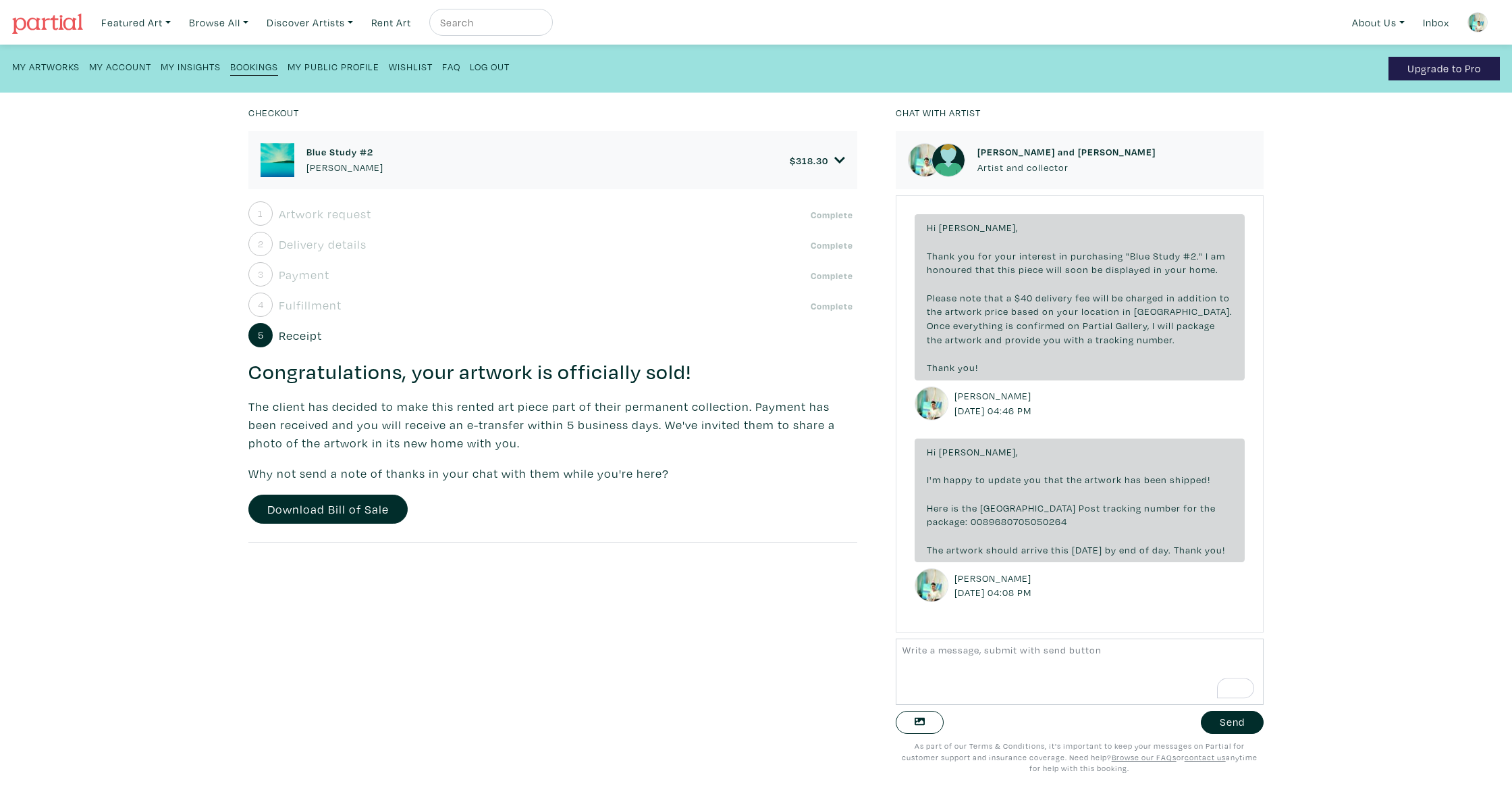
click at [1480, 20] on img at bounding box center [1478, 22] width 20 height 20
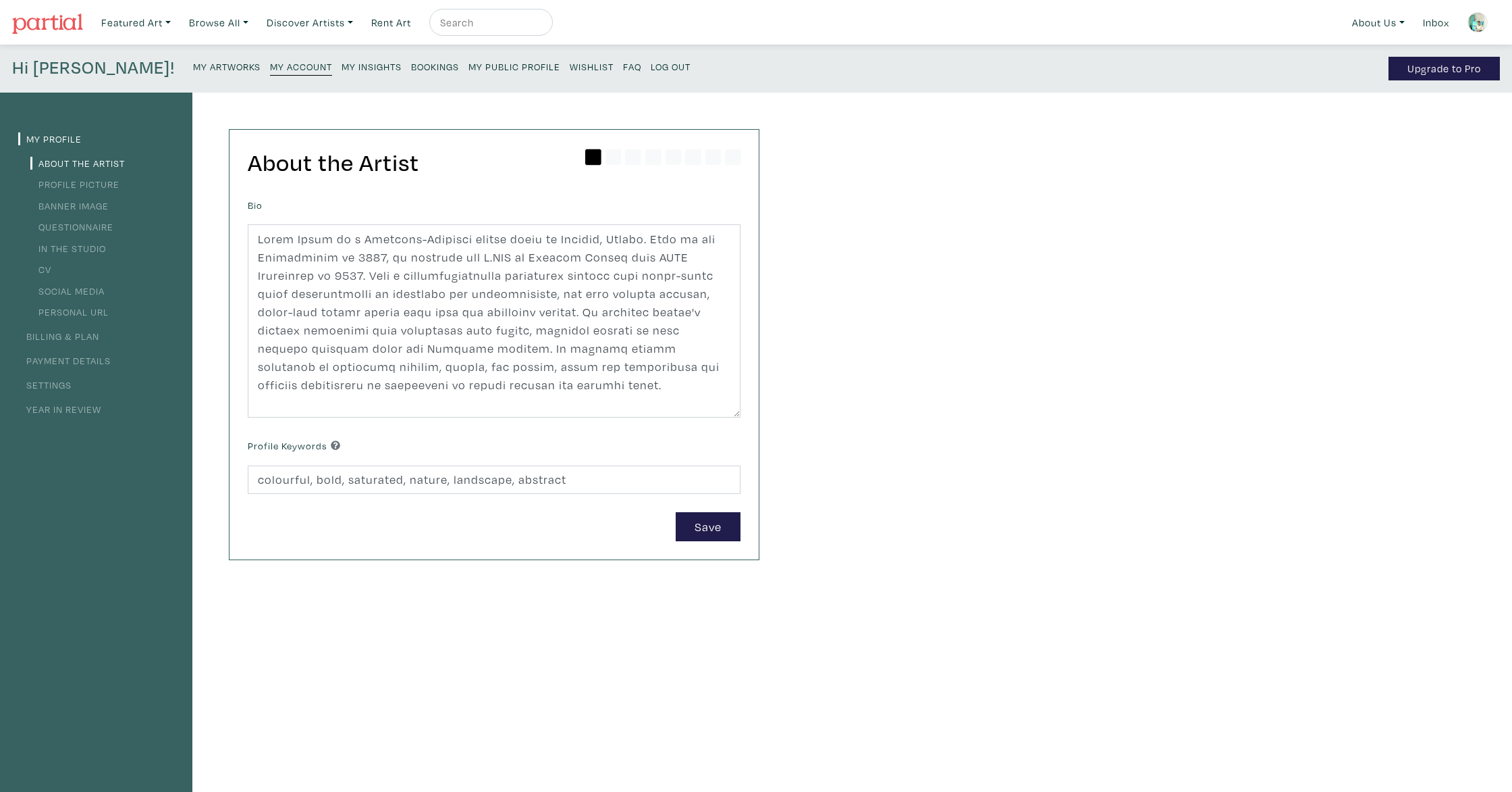
click at [37, 15] on img at bounding box center [47, 24] width 71 height 20
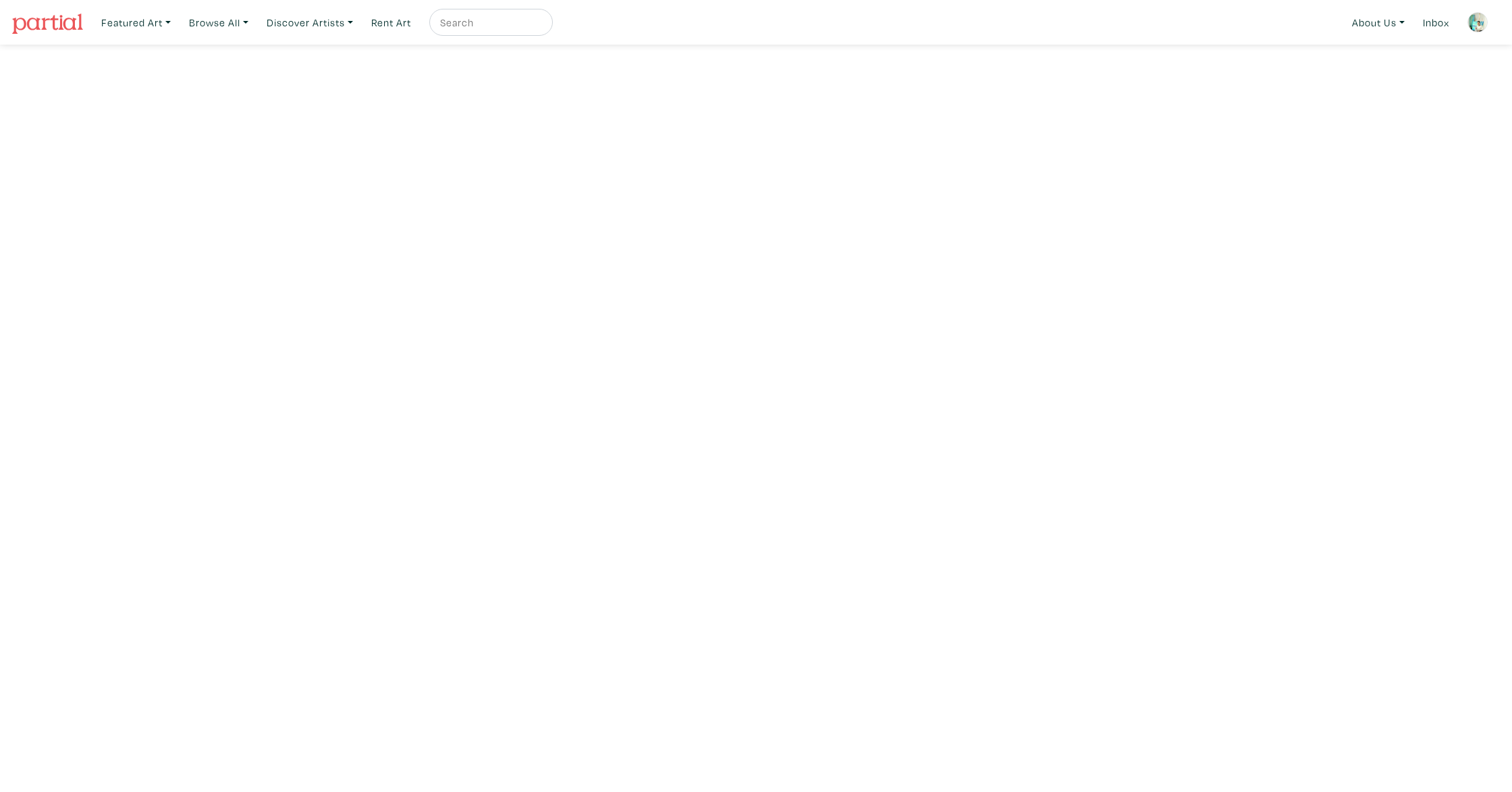
click at [1480, 26] on img at bounding box center [1478, 22] width 20 height 20
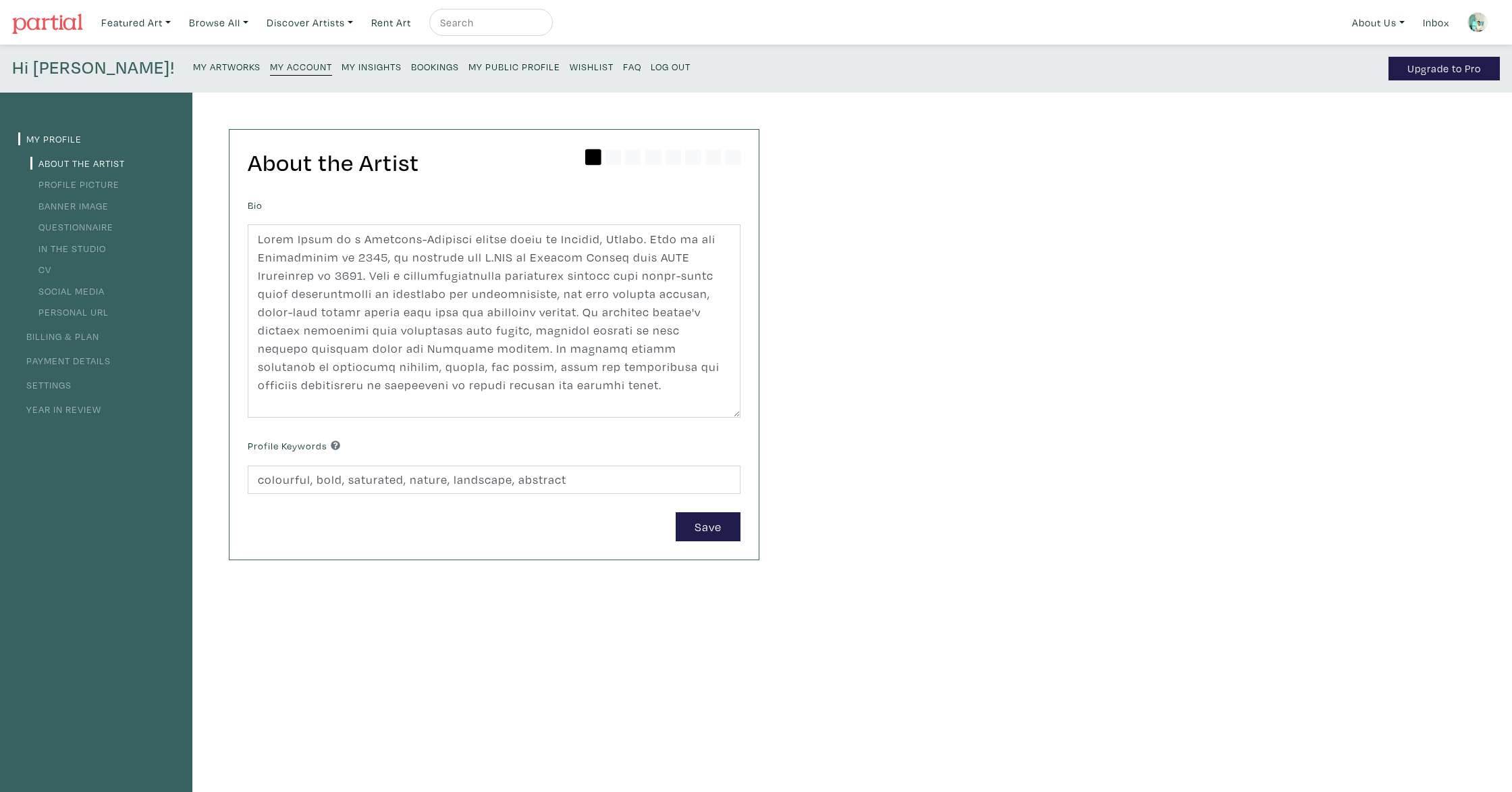
click at [446, 56] on div "Hi Jason! My Artworks My Account My Insights Bookings My Public Profile Wishlis…" at bounding box center [756, 68] width 1512 height 48
click at [469, 67] on small "My Public Profile" at bounding box center [515, 67] width 92 height 13
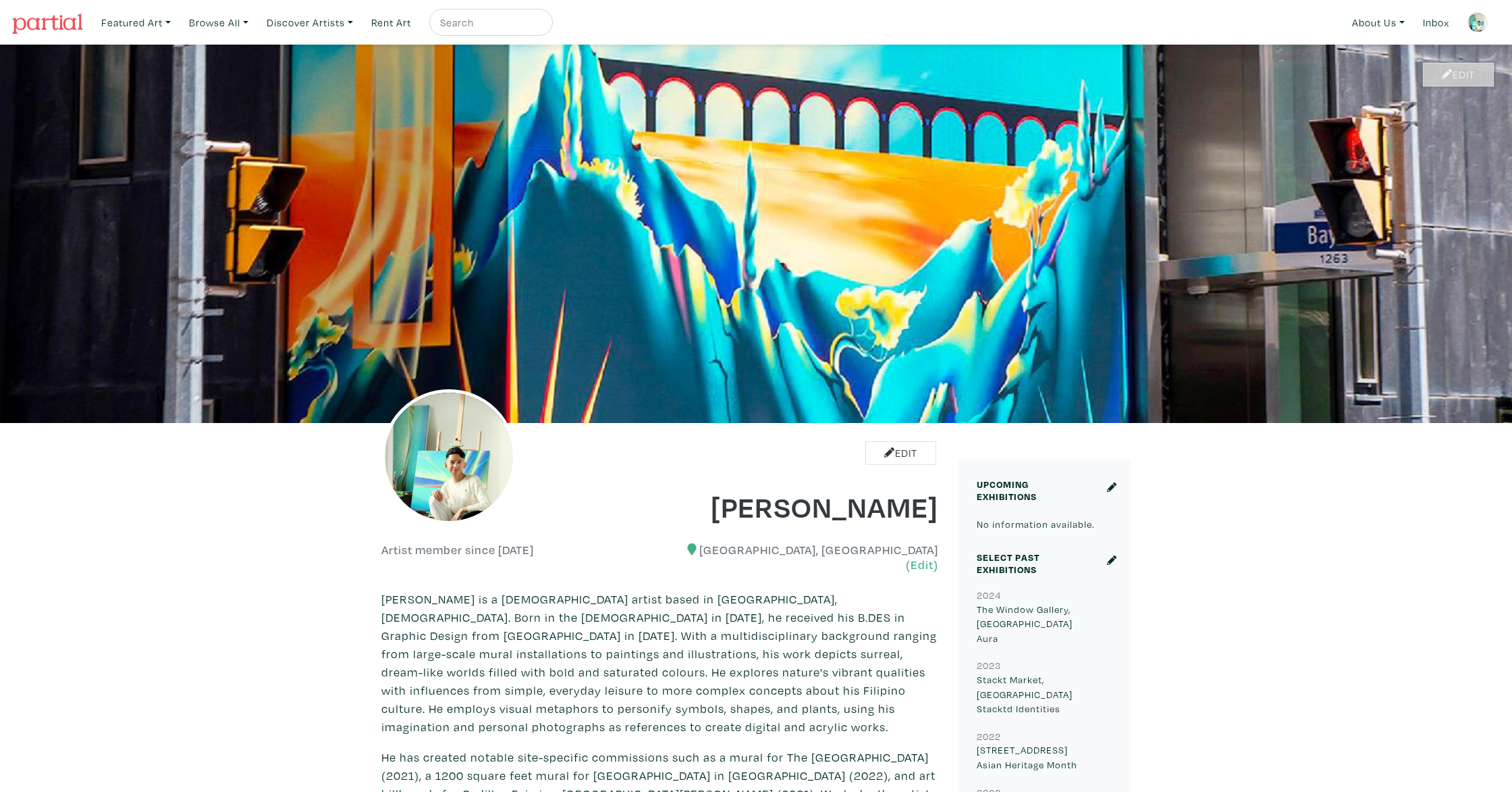
click at [1455, 68] on link "Edit" at bounding box center [1458, 74] width 71 height 24
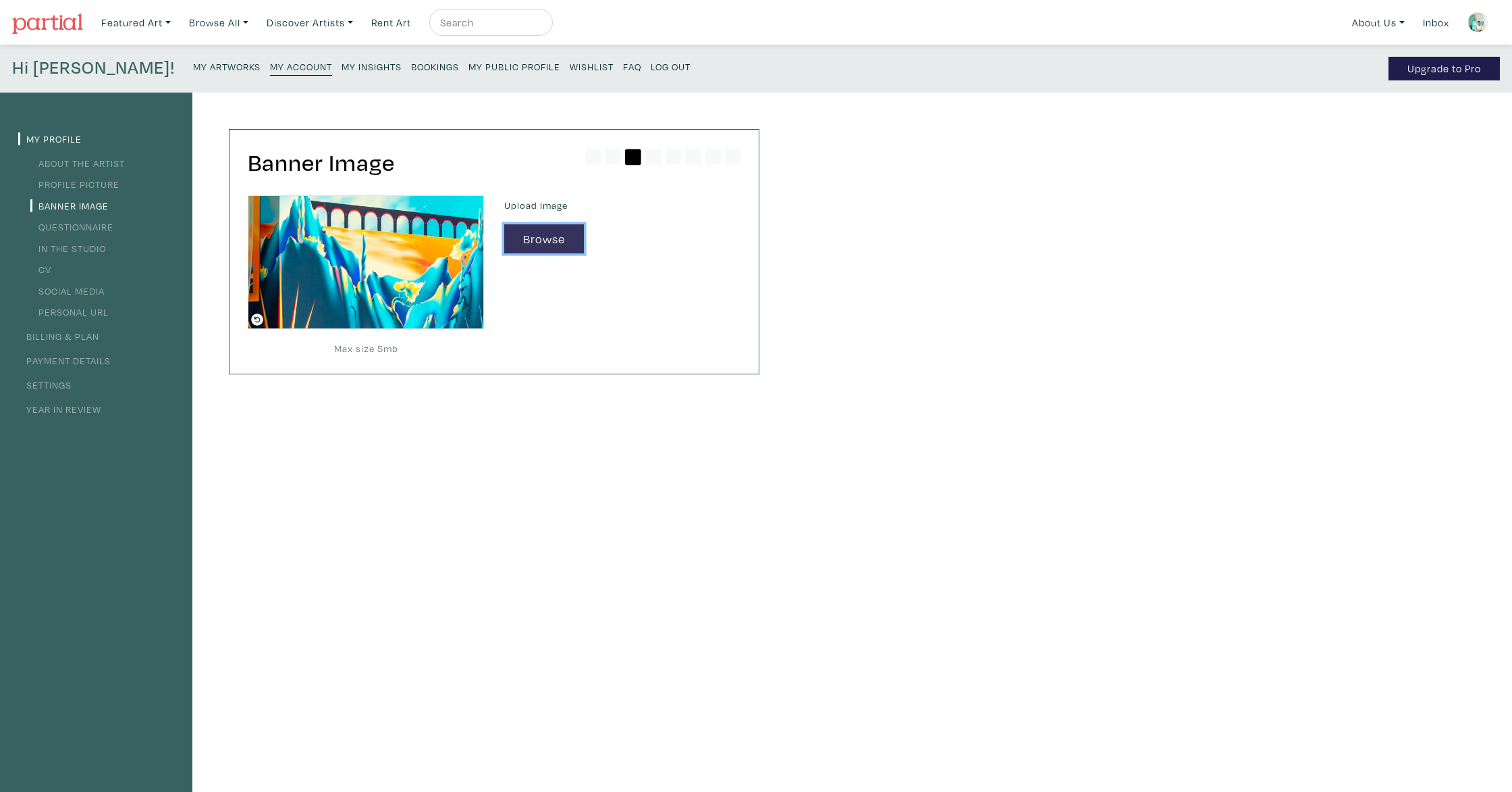
click at [545, 228] on button "Browse" at bounding box center [544, 239] width 80 height 29
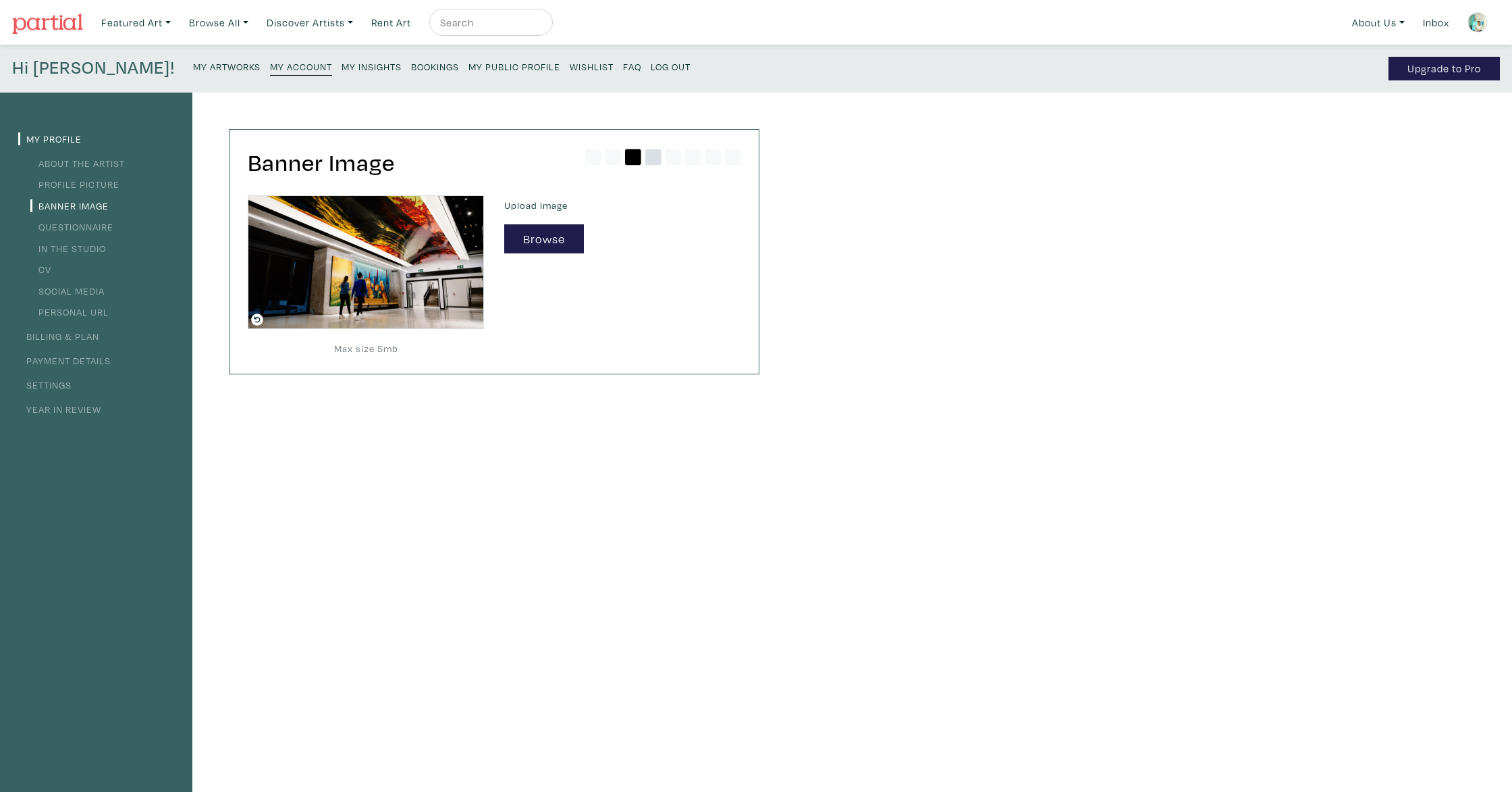
click at [647, 160] on icon at bounding box center [653, 157] width 16 height 16
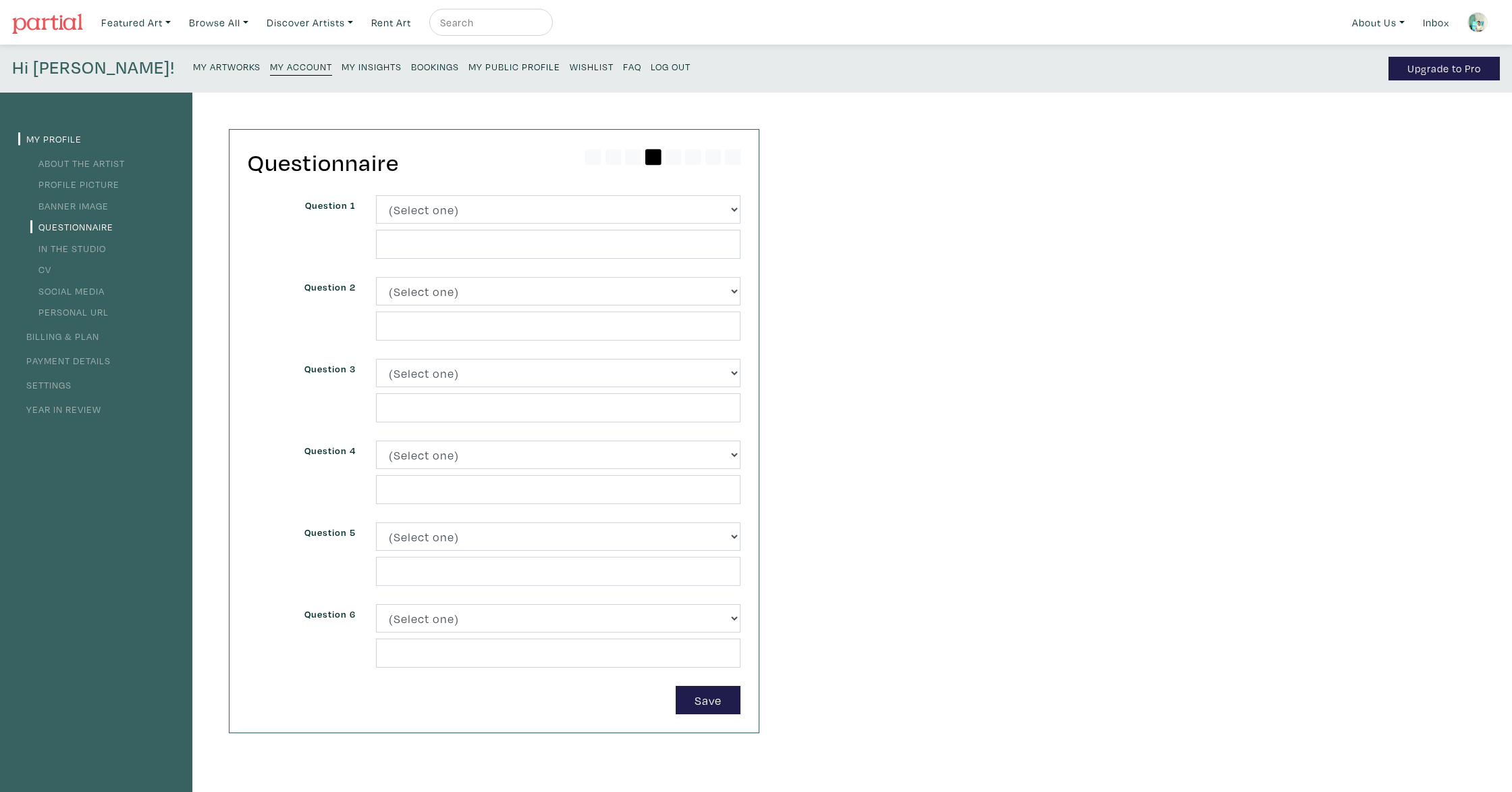
click at [270, 66] on small "My Account" at bounding box center [301, 67] width 62 height 13
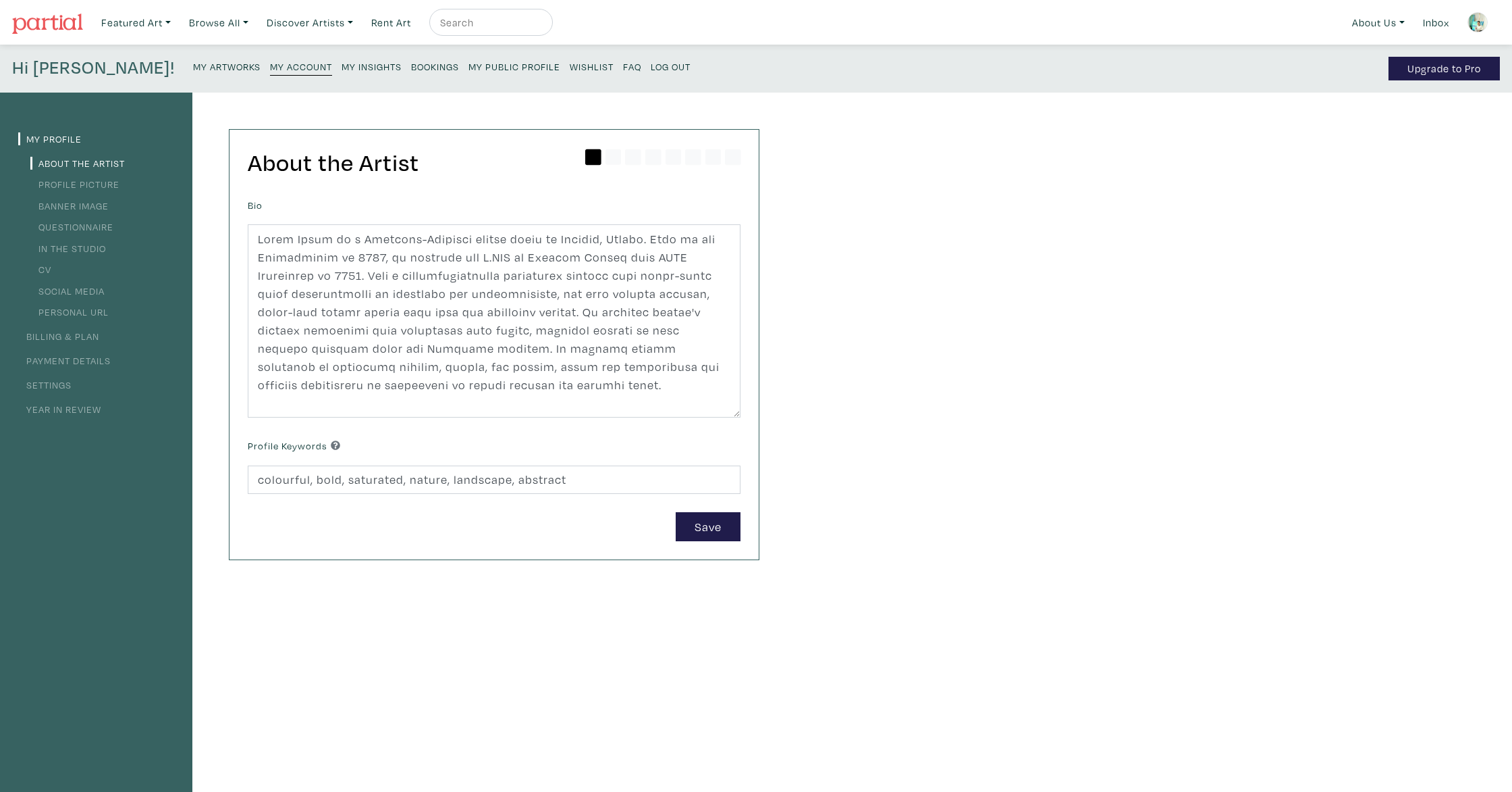
click at [469, 66] on small "My Public Profile" at bounding box center [515, 67] width 92 height 13
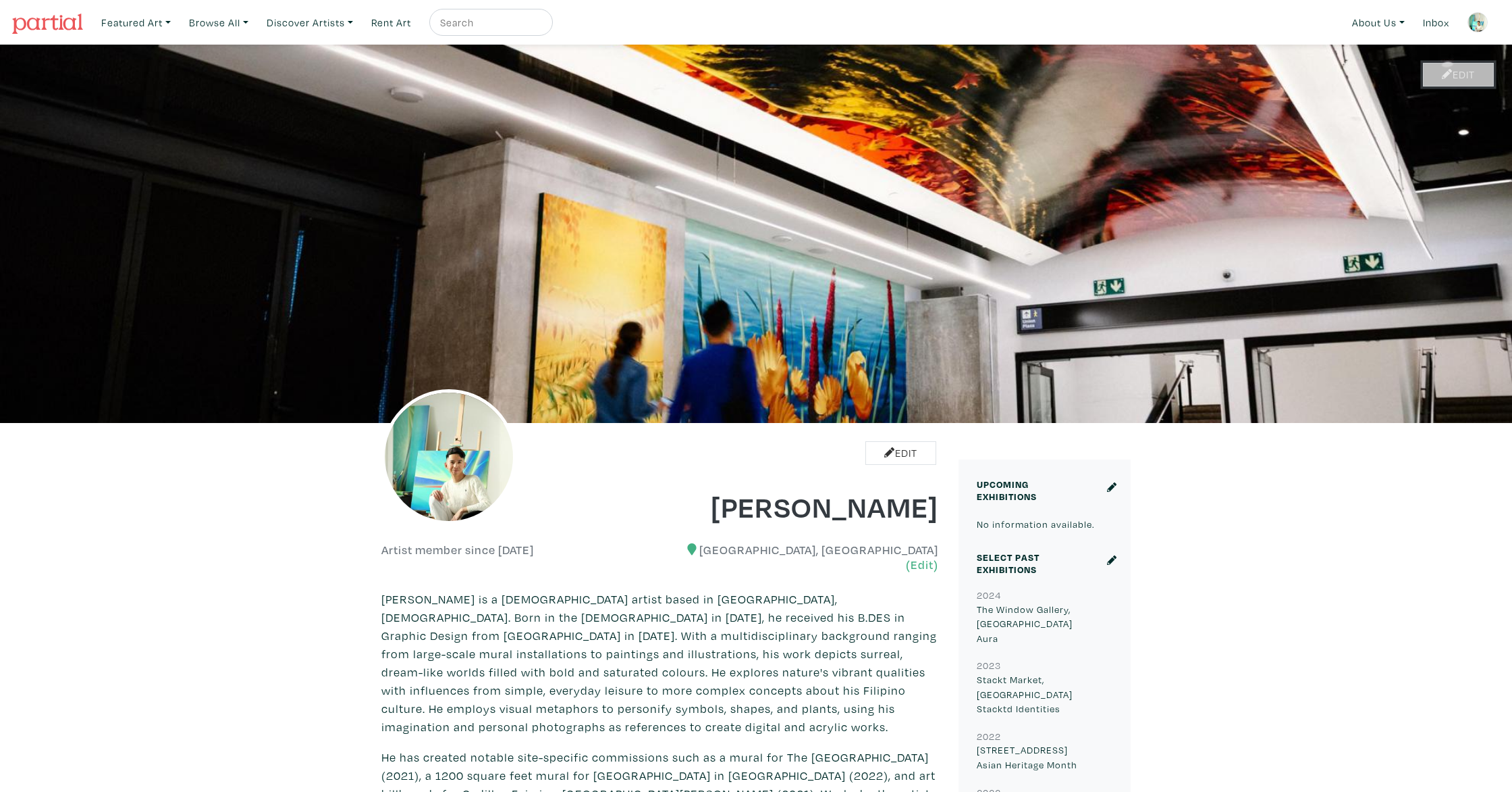
click at [1445, 77] on icon at bounding box center [1447, 74] width 11 height 11
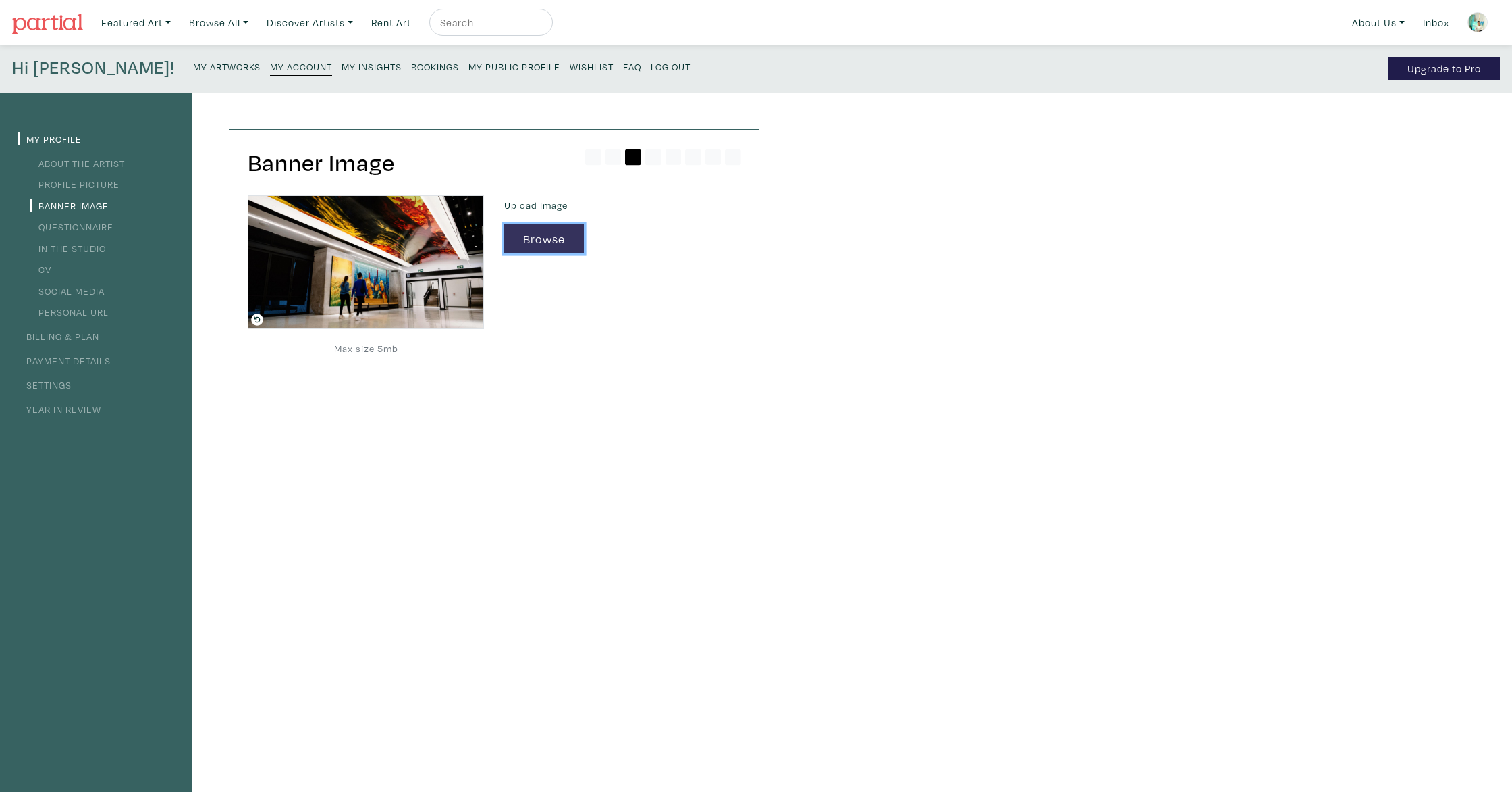
click at [523, 246] on button "Browse" at bounding box center [544, 239] width 80 height 29
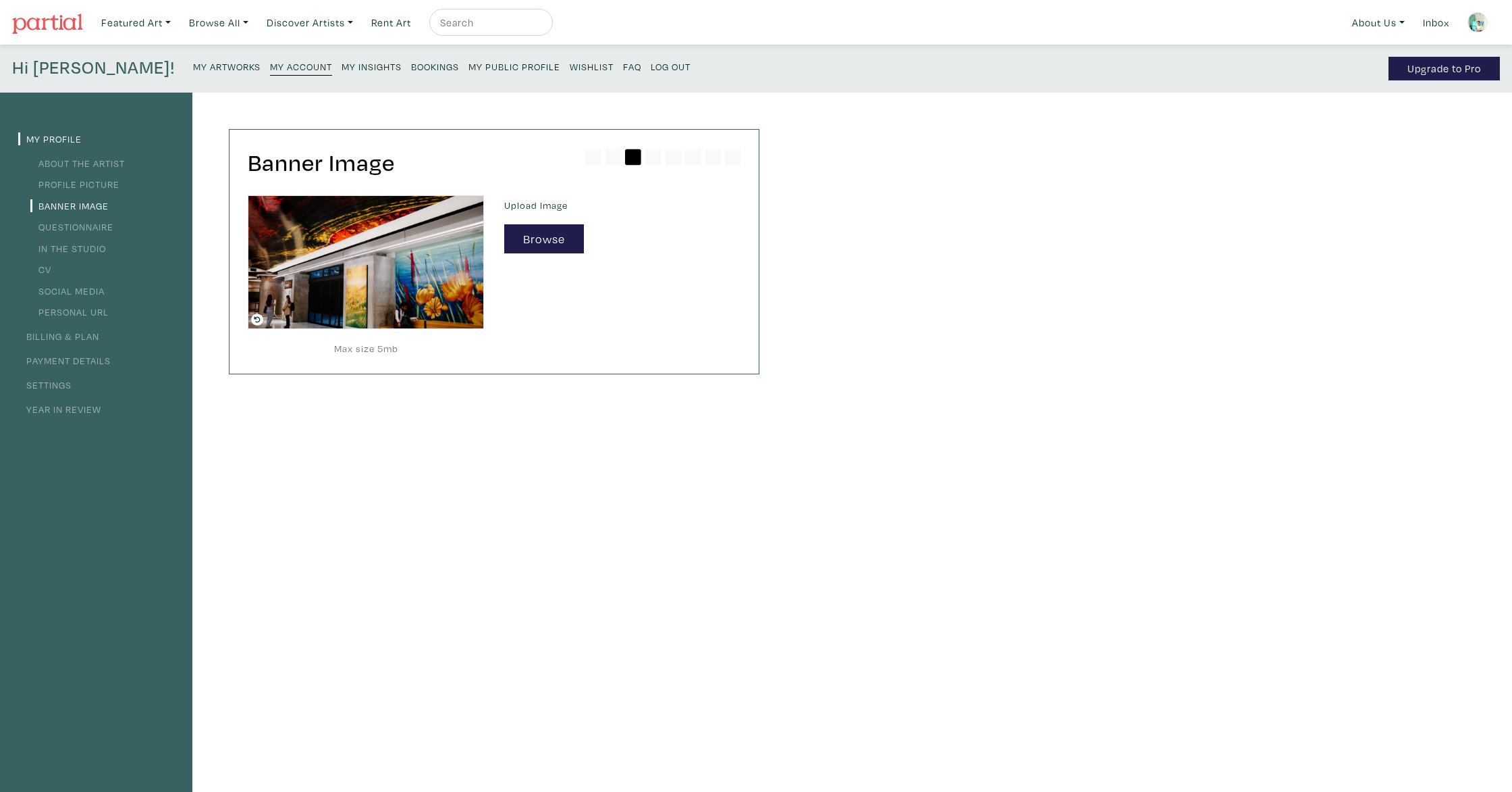
click at [469, 70] on small "My Public Profile" at bounding box center [515, 67] width 92 height 13
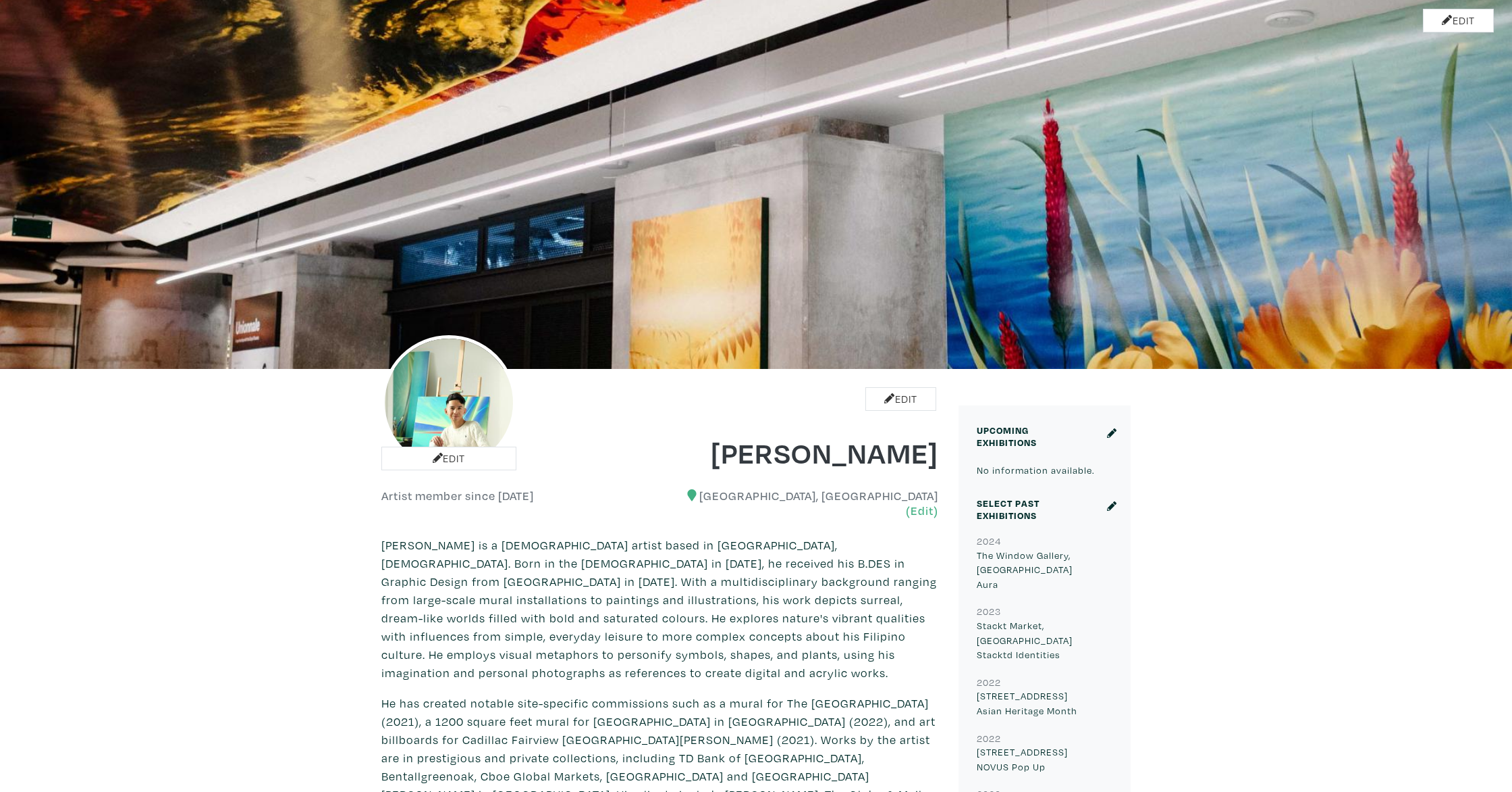
scroll to position [53, 0]
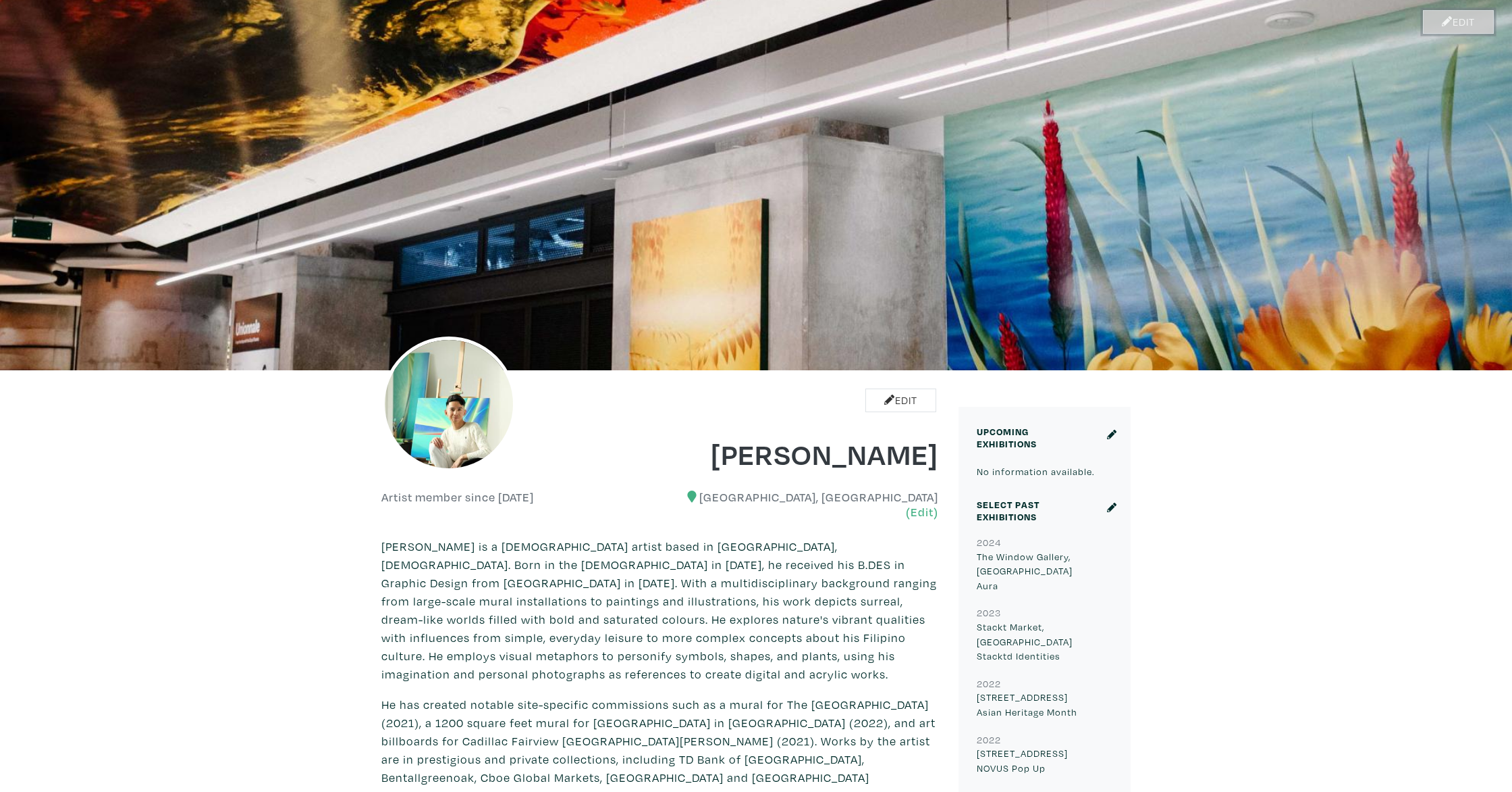
click at [1466, 13] on link "Edit" at bounding box center [1458, 21] width 71 height 24
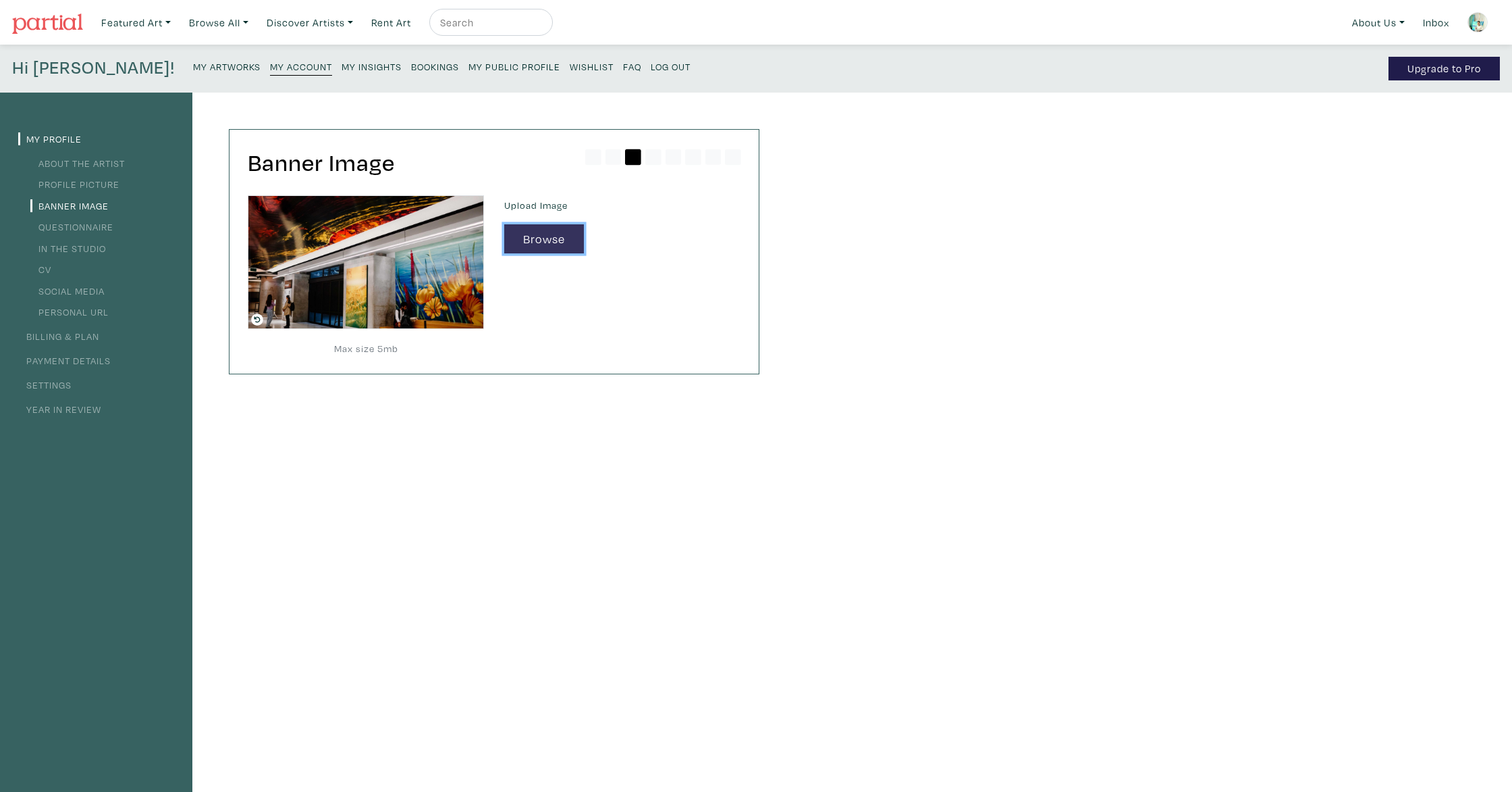
click at [546, 243] on button "Browse" at bounding box center [544, 239] width 80 height 29
